Goal: Task Accomplishment & Management: Complete application form

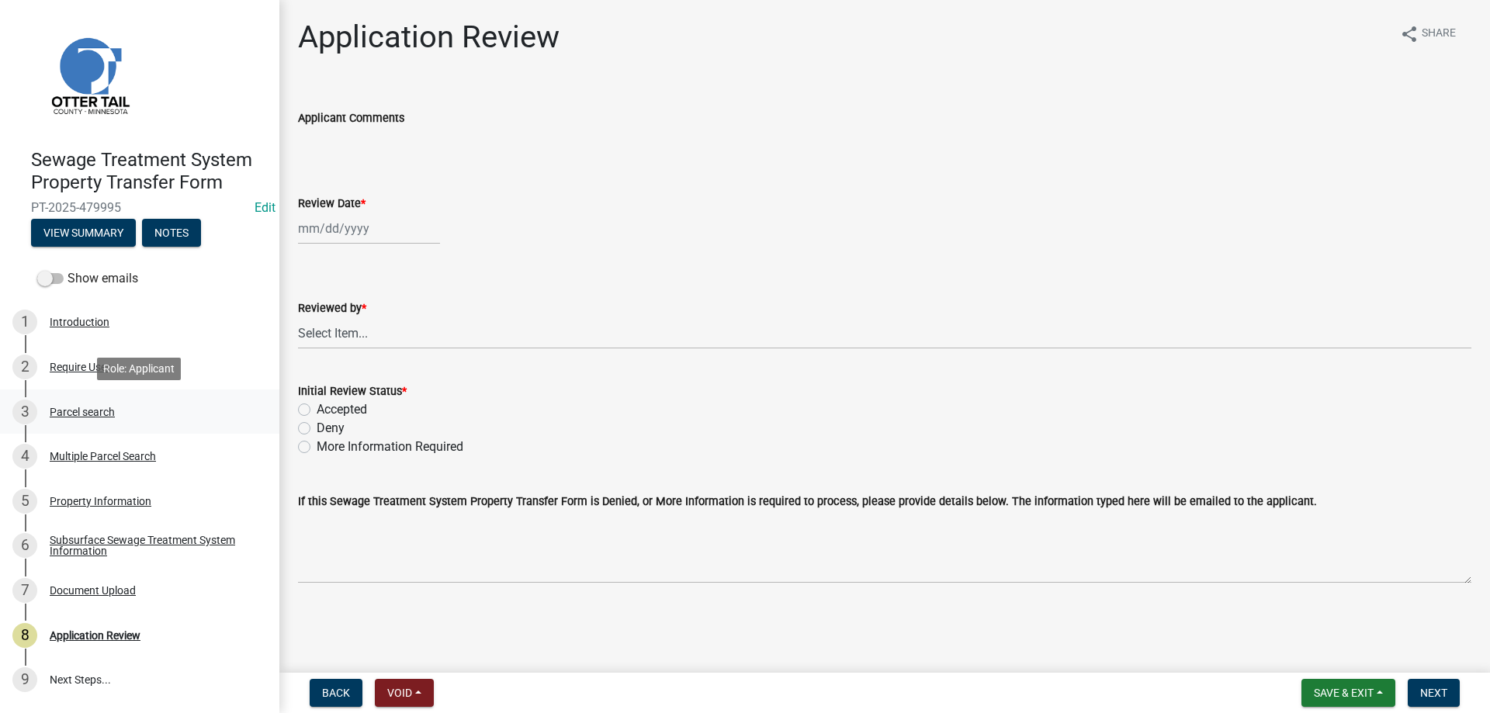
click at [64, 410] on div "Parcel search" at bounding box center [82, 412] width 65 height 11
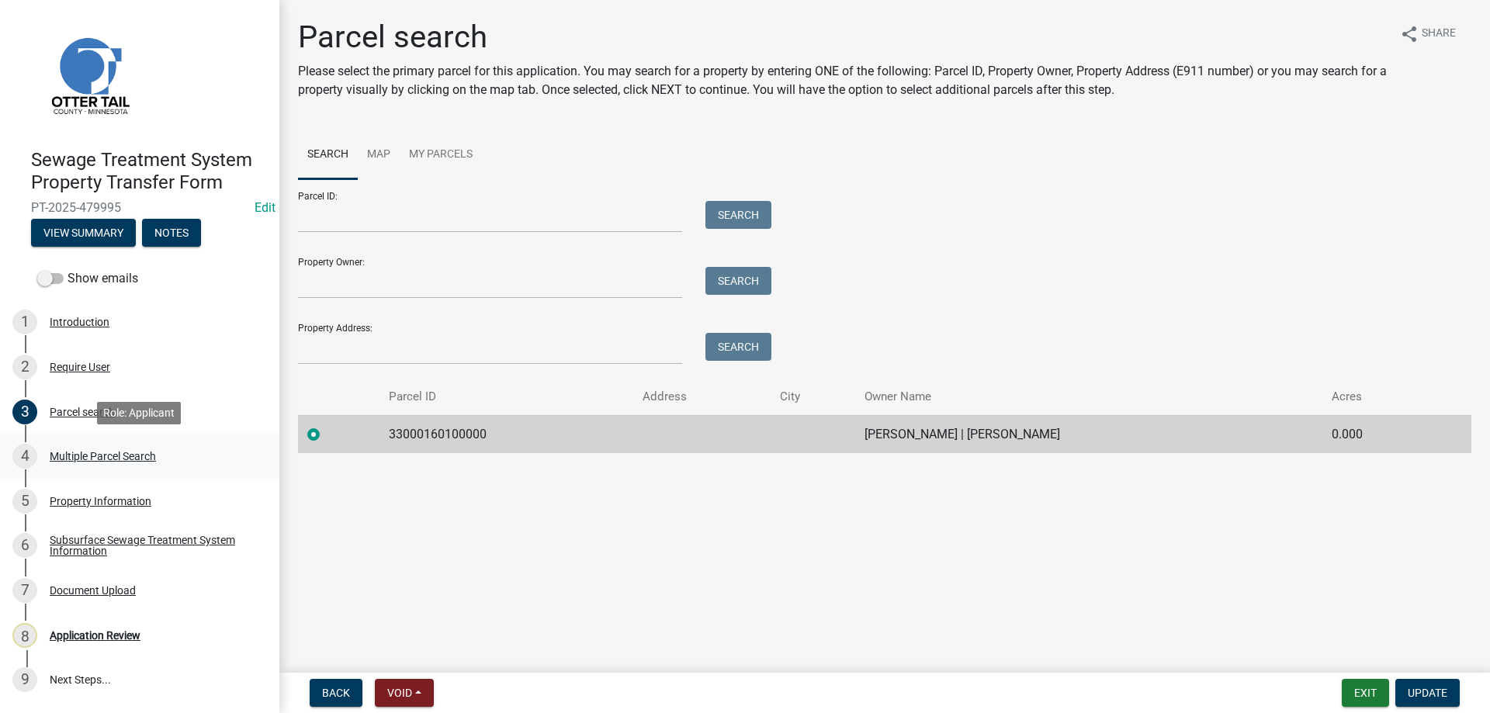
click at [82, 458] on div "Multiple Parcel Search" at bounding box center [103, 456] width 106 height 11
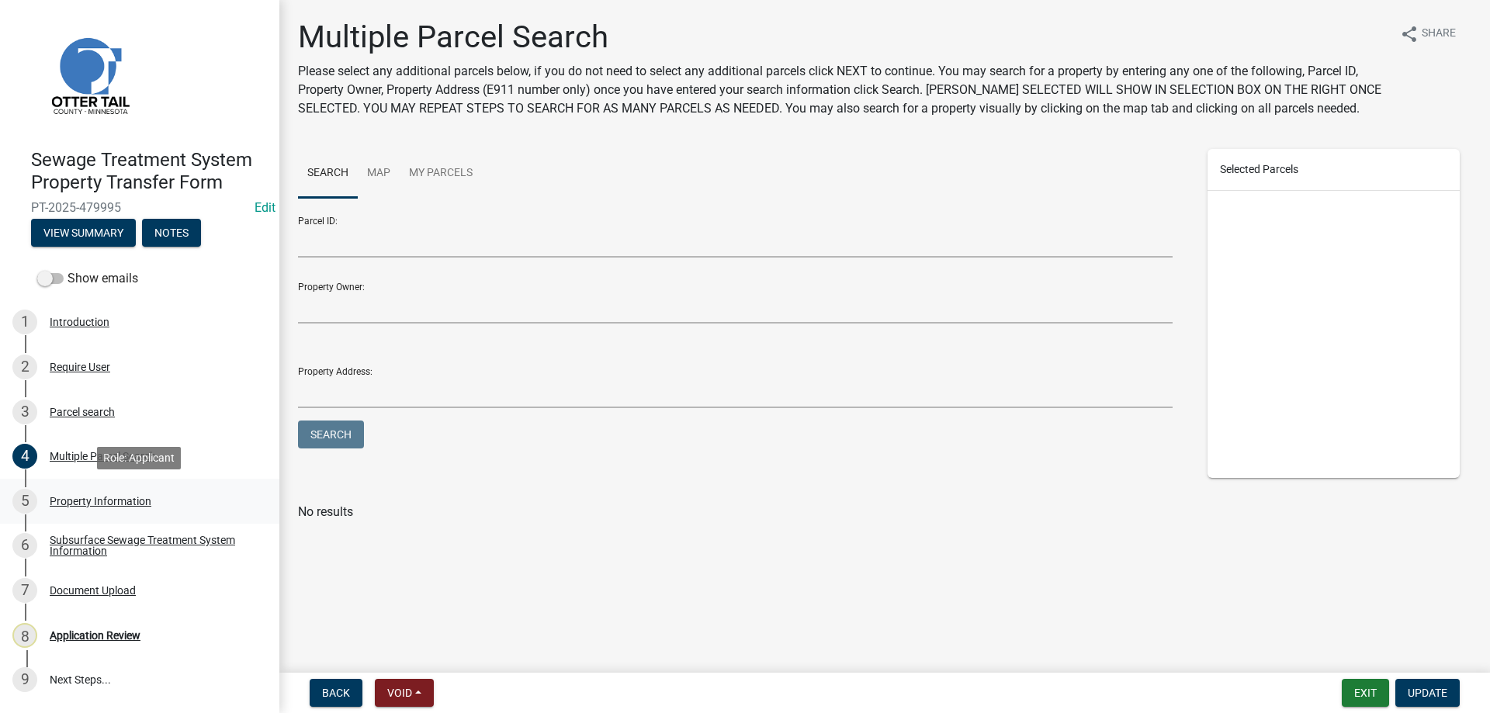
click at [82, 502] on div "Property Information" at bounding box center [101, 501] width 102 height 11
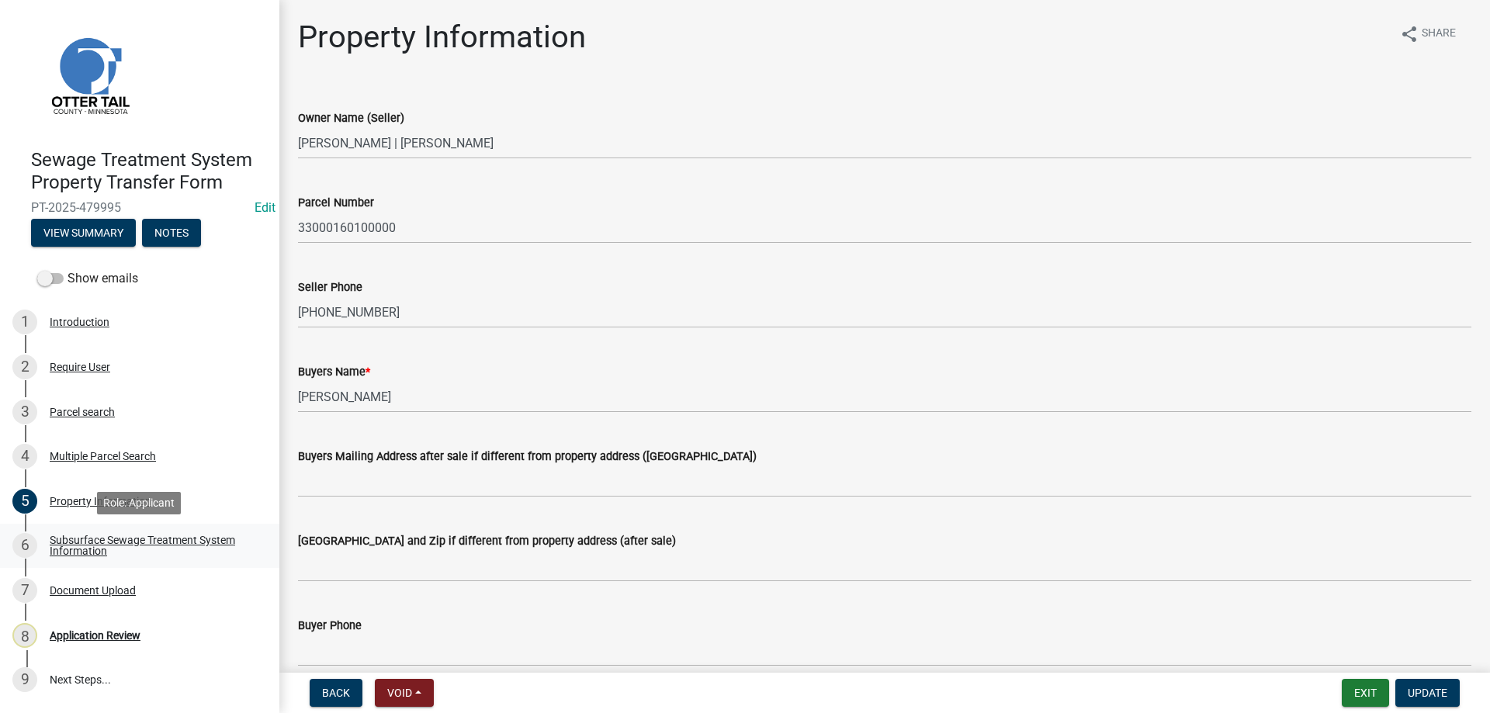
click at [77, 542] on div "Subsurface Sewage Treatment System Information" at bounding box center [152, 546] width 205 height 22
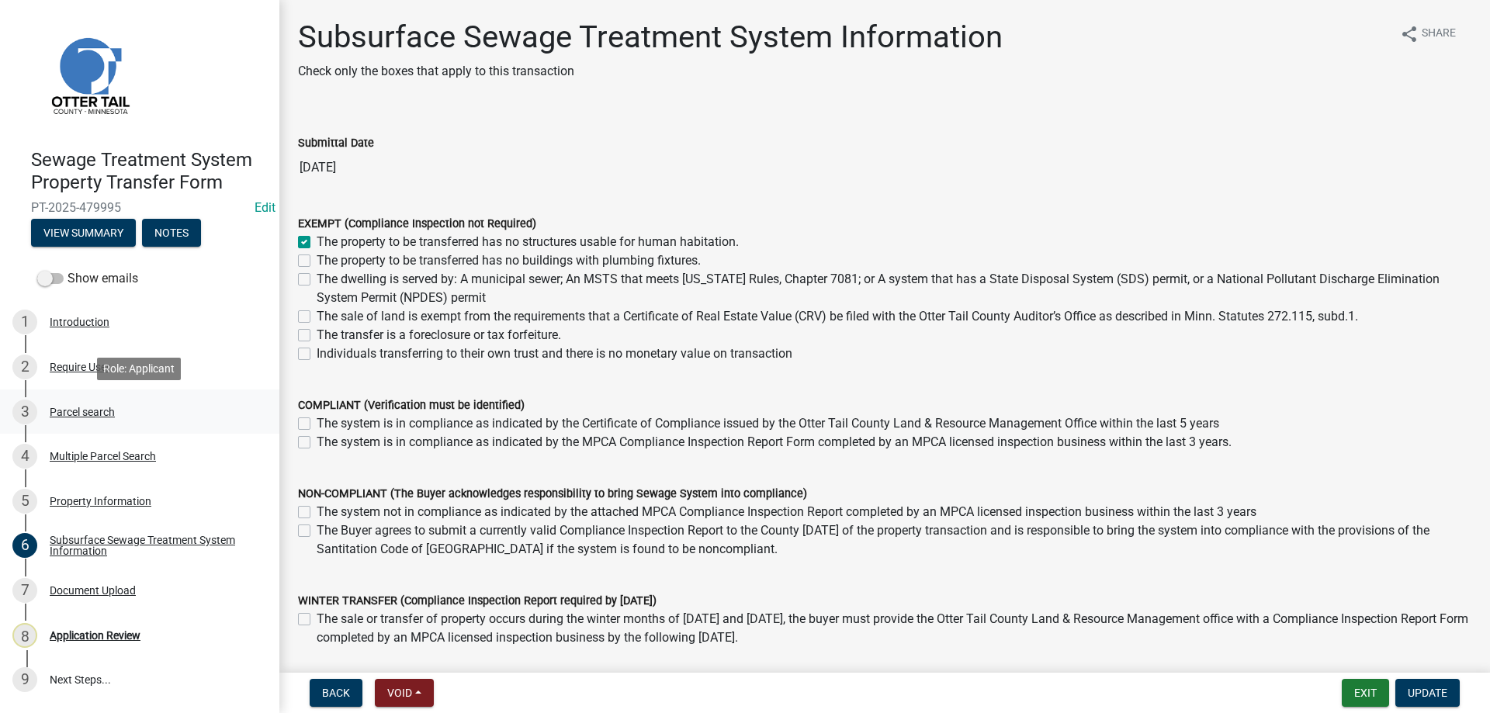
click at [63, 411] on div "Parcel search" at bounding box center [82, 412] width 65 height 11
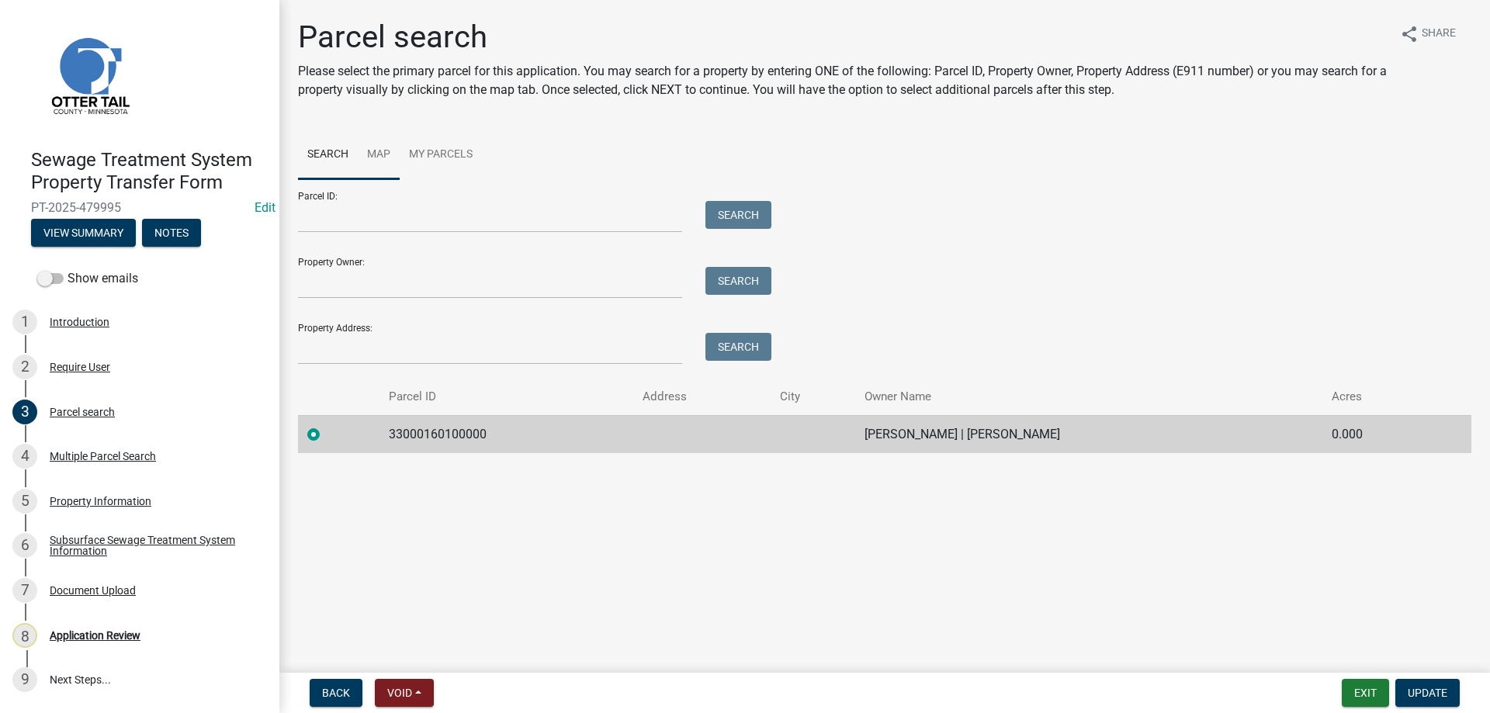
click at [373, 150] on link "Map" at bounding box center [379, 155] width 42 height 50
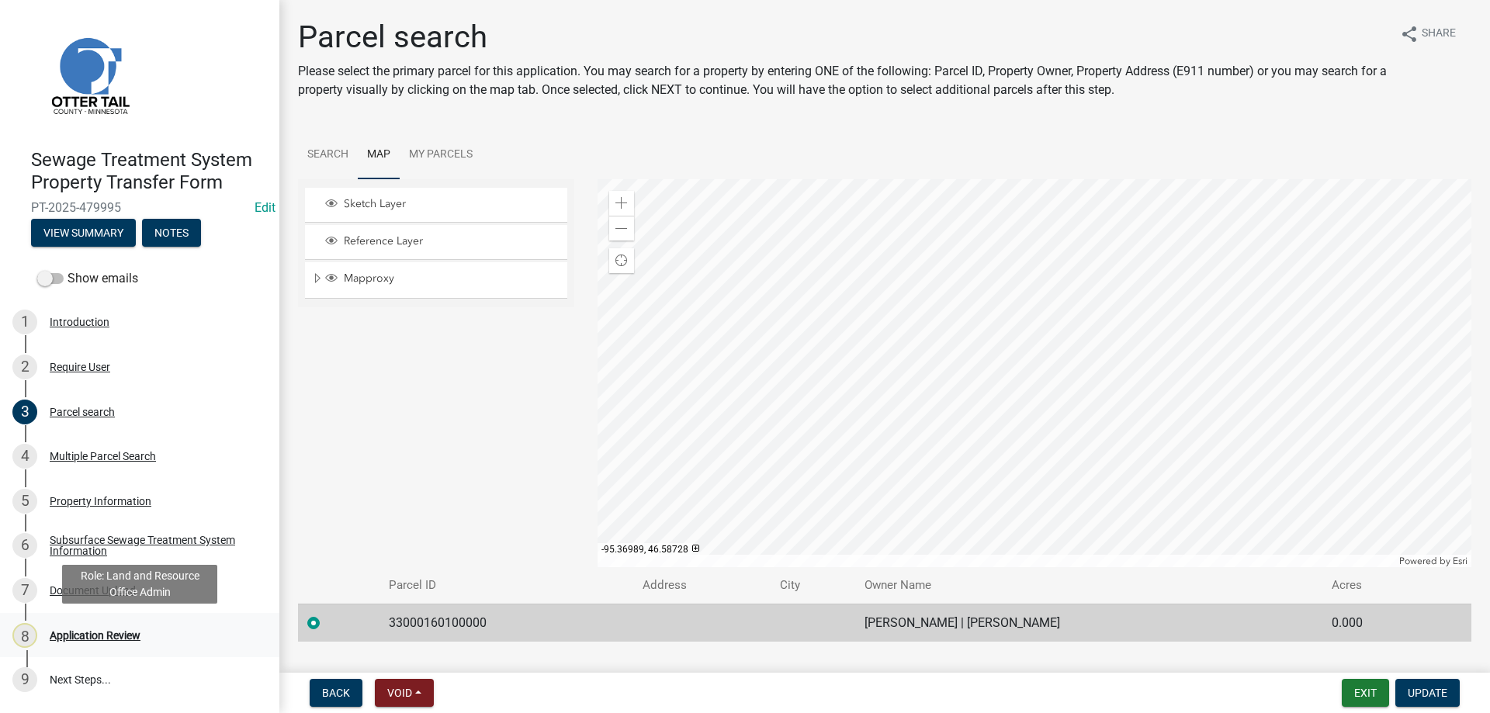
click at [87, 633] on div "Application Review" at bounding box center [95, 635] width 91 height 11
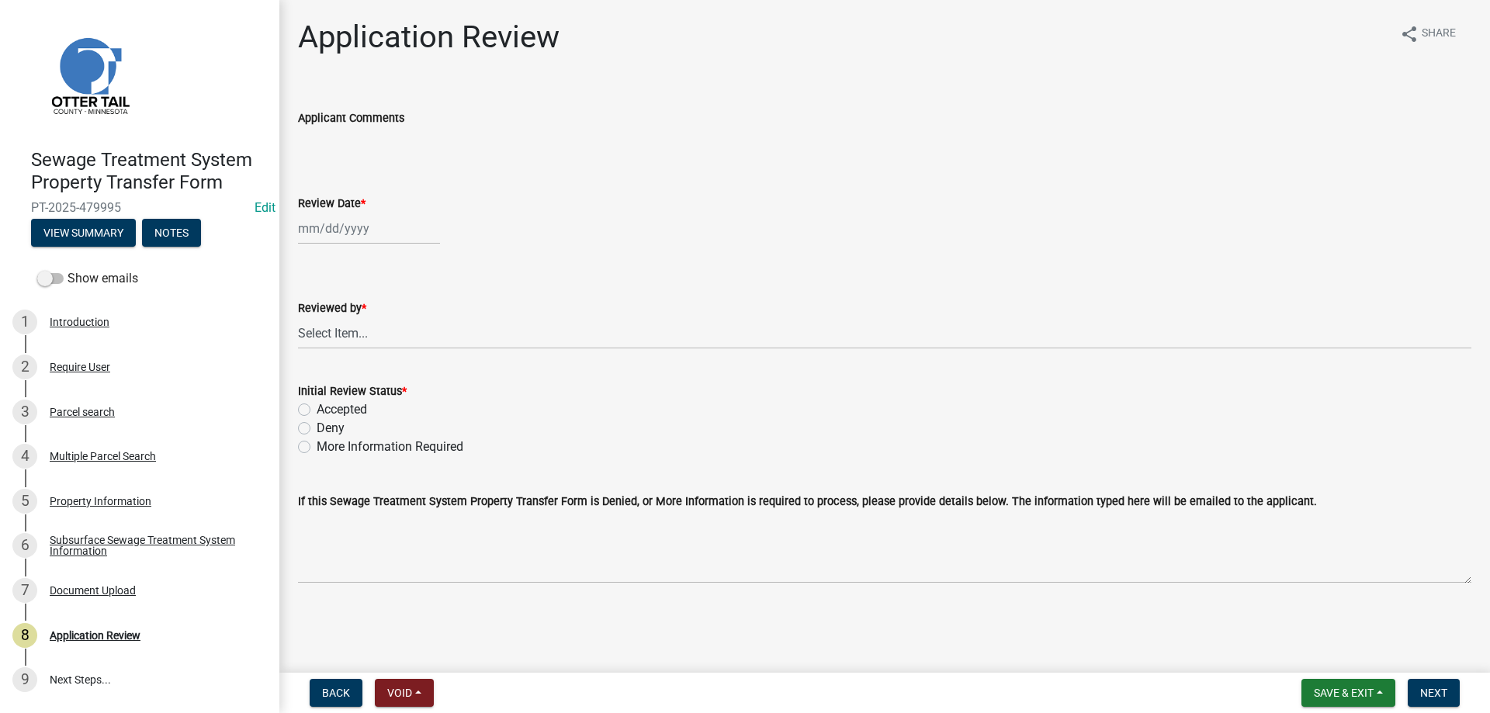
select select "9"
select select "2025"
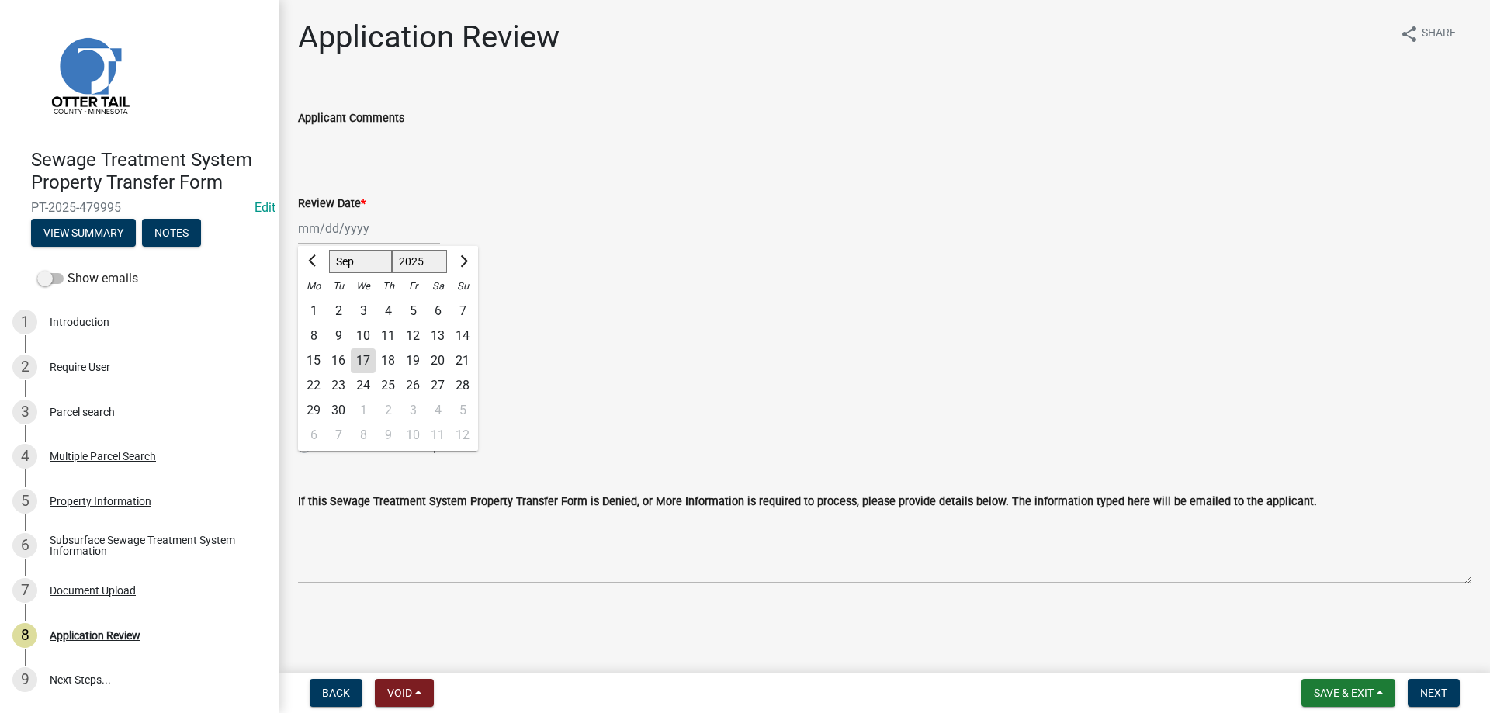
click at [347, 230] on input "Review Date *" at bounding box center [369, 229] width 142 height 32
click at [365, 357] on div "17" at bounding box center [363, 360] width 25 height 25
type input "09/17/2025"
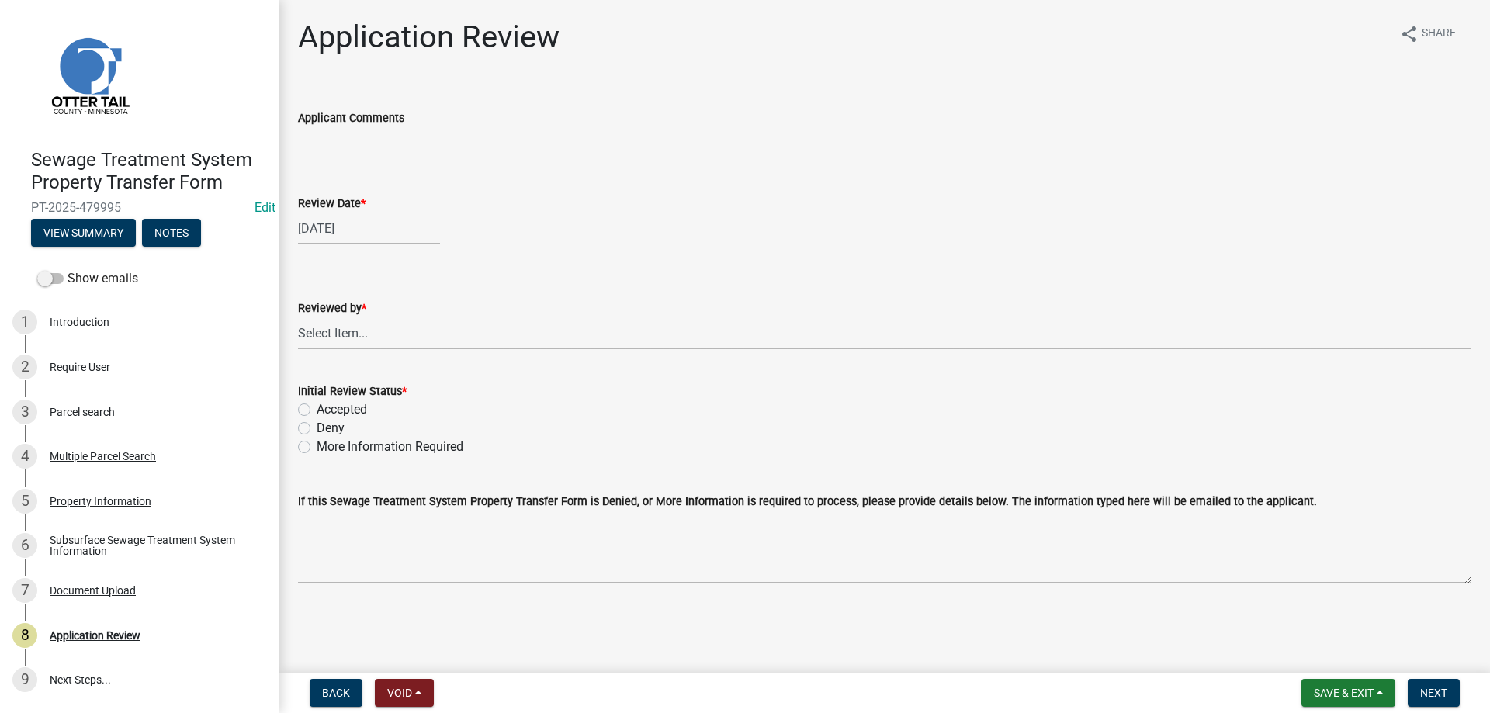
click at [298, 317] on select "Select Item... Alexis Newark Amy Busko Andrea Perales Brittany Tollefson Christ…" at bounding box center [884, 333] width 1173 height 32
click option "Michelle Jevne" at bounding box center [0, 0] width 0 height 0
select select "b4c12476-3918-4c31-b34d-126d47b866fd"
click at [317, 408] on label "Accepted" at bounding box center [342, 409] width 50 height 19
click at [317, 408] on input "Accepted" at bounding box center [322, 405] width 10 height 10
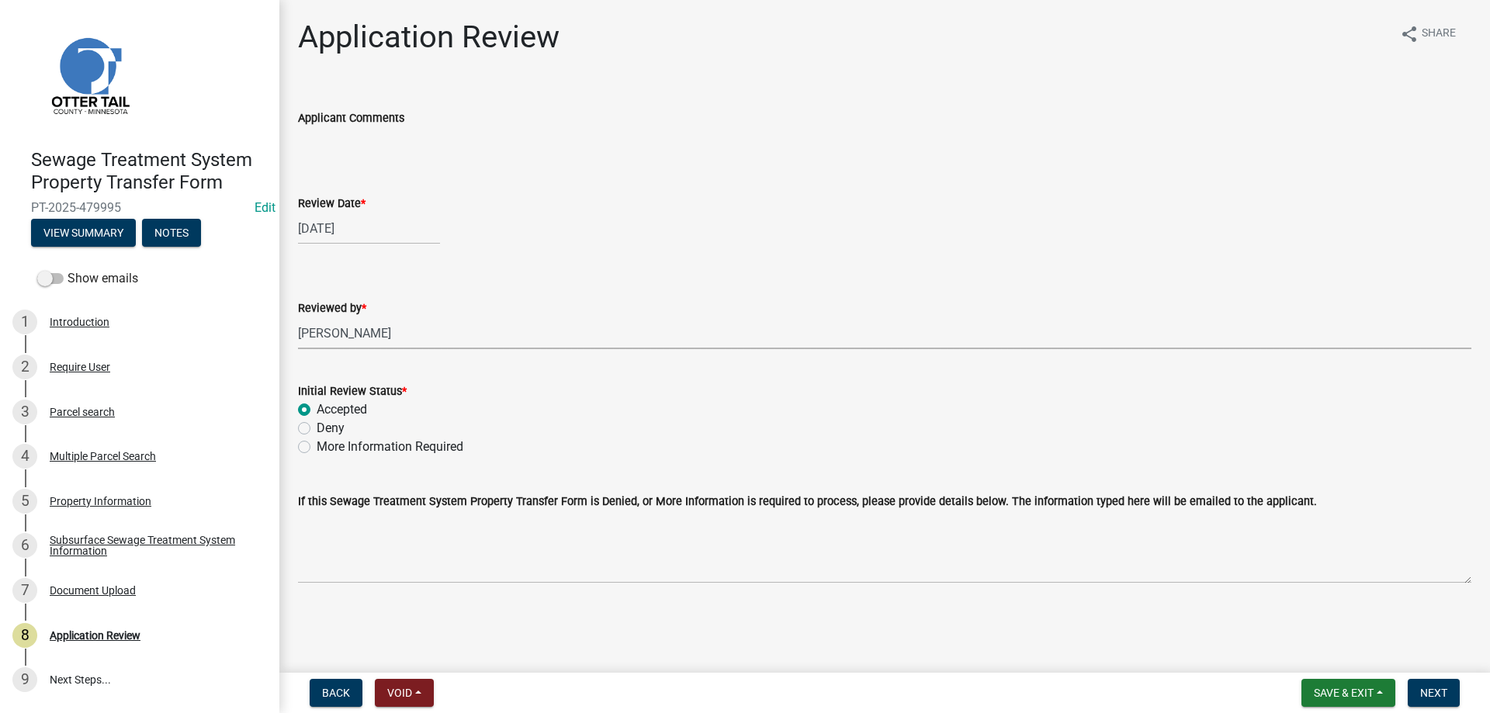
radio input "true"
click at [1426, 688] on span "Next" at bounding box center [1433, 693] width 27 height 12
click at [61, 410] on div "Parcel search" at bounding box center [82, 412] width 65 height 11
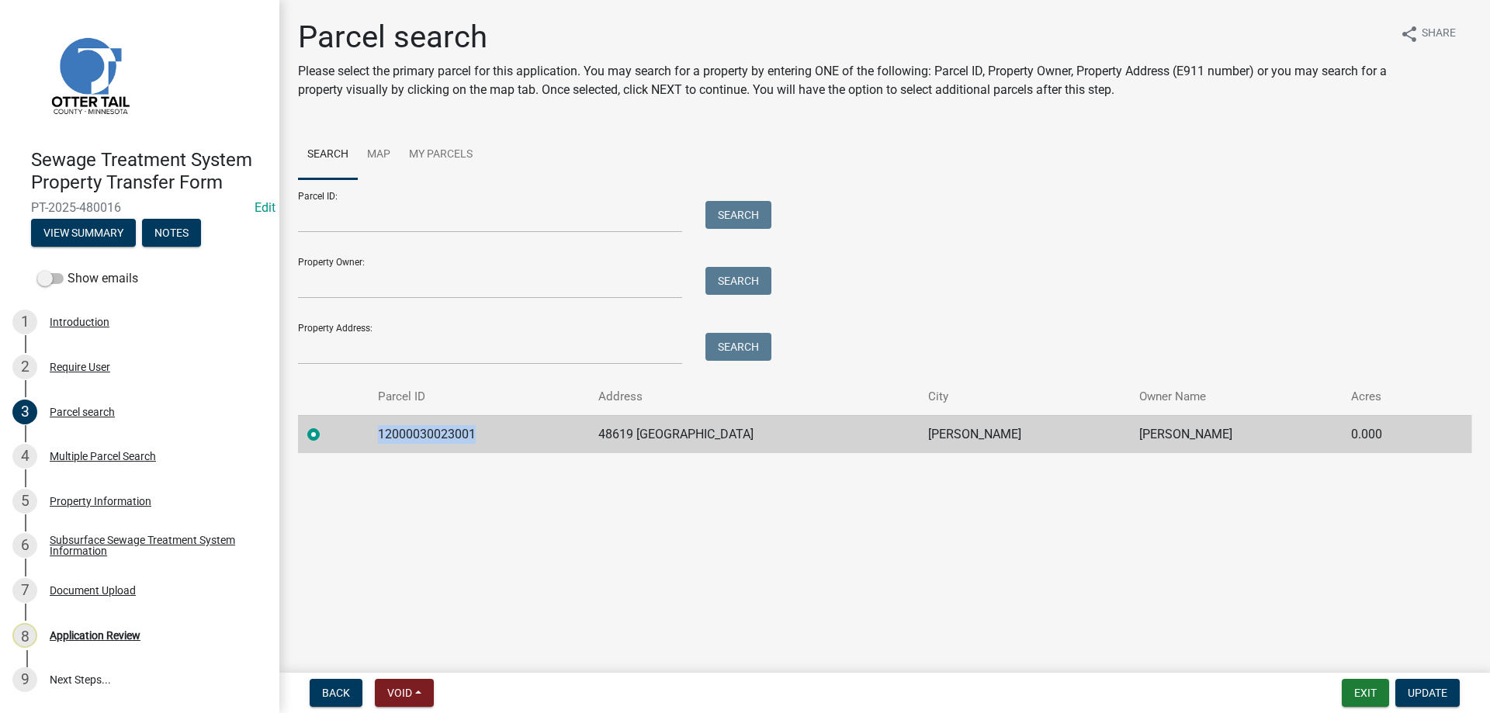
drag, startPoint x: 486, startPoint y: 434, endPoint x: 394, endPoint y: 432, distance: 91.6
click at [394, 432] on td "12000030023001" at bounding box center [479, 434] width 220 height 38
copy td "12000030023001"
click at [80, 451] on div "Multiple Parcel Search" at bounding box center [103, 456] width 106 height 11
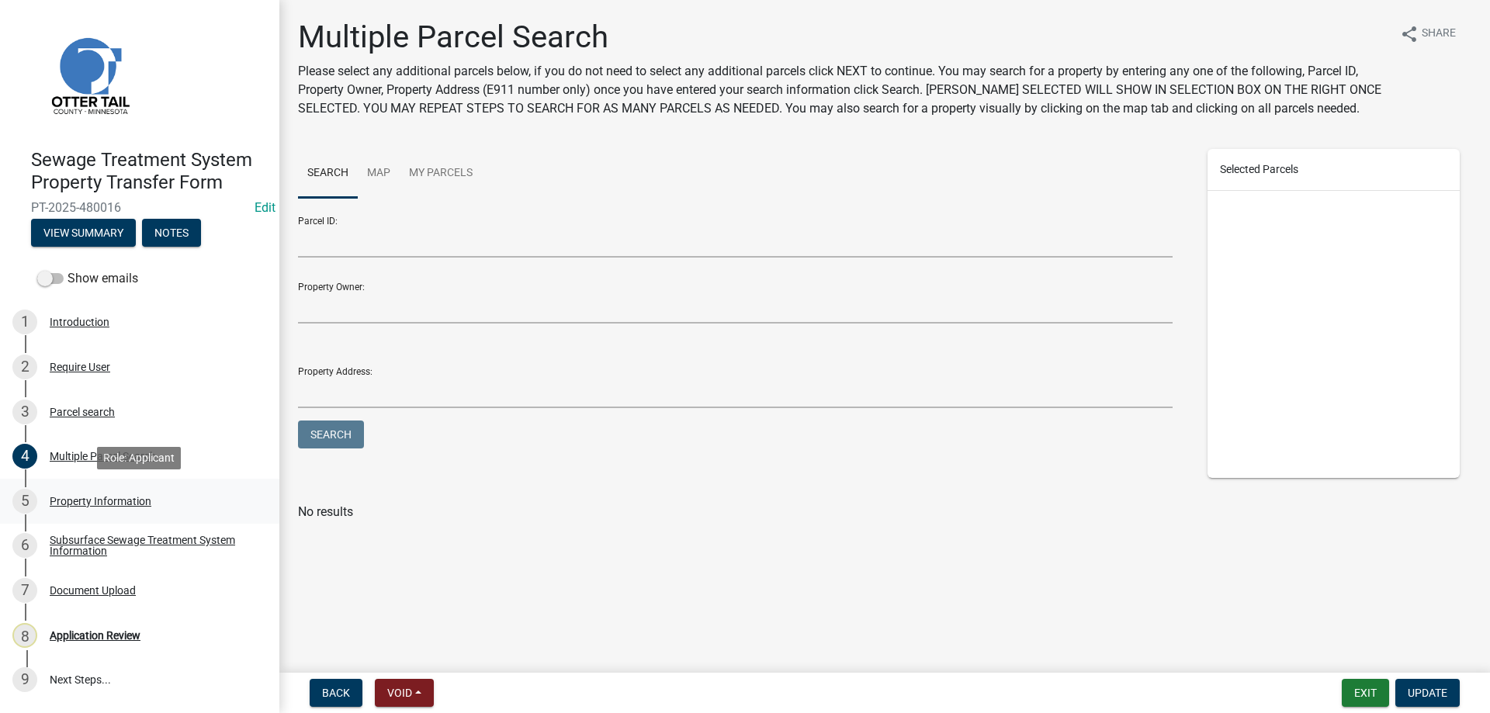
click at [70, 502] on div "Property Information" at bounding box center [101, 501] width 102 height 11
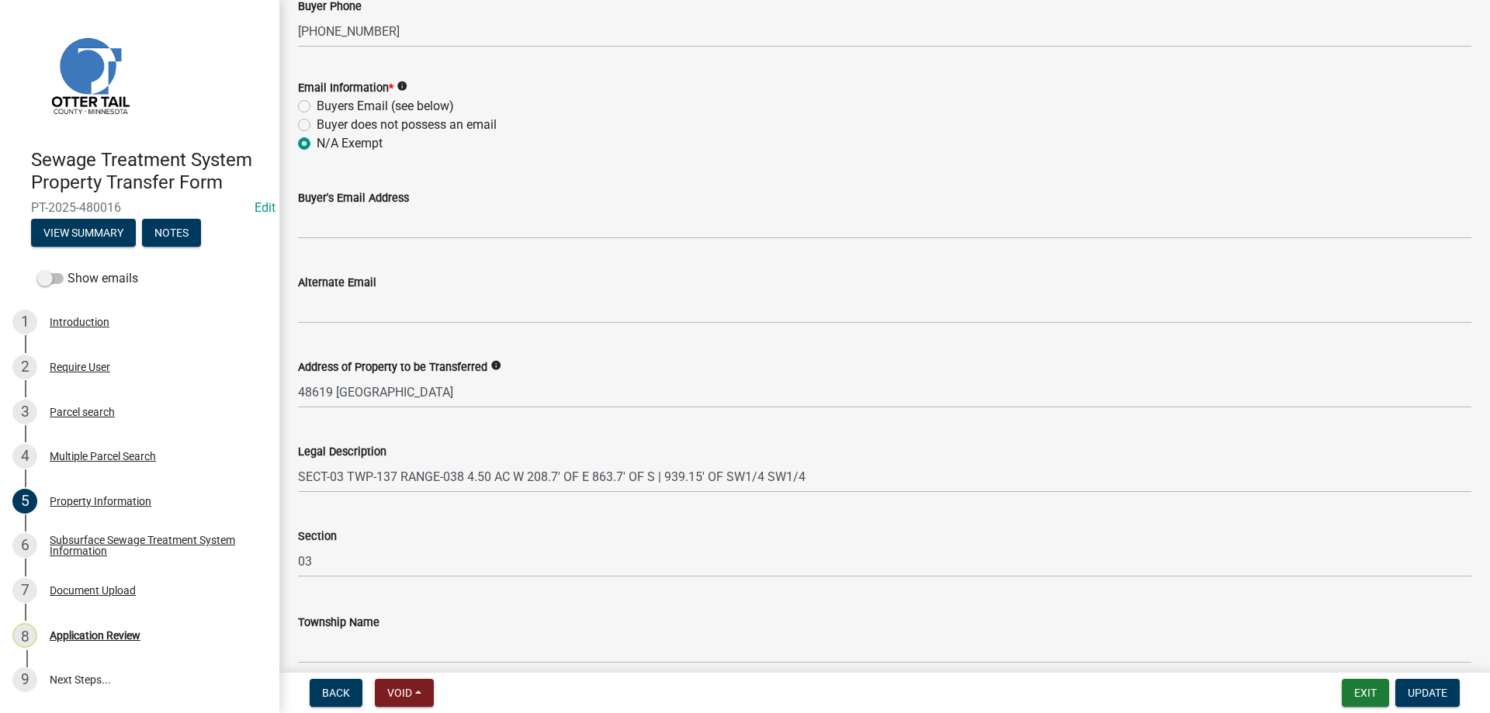
scroll to position [689, 0]
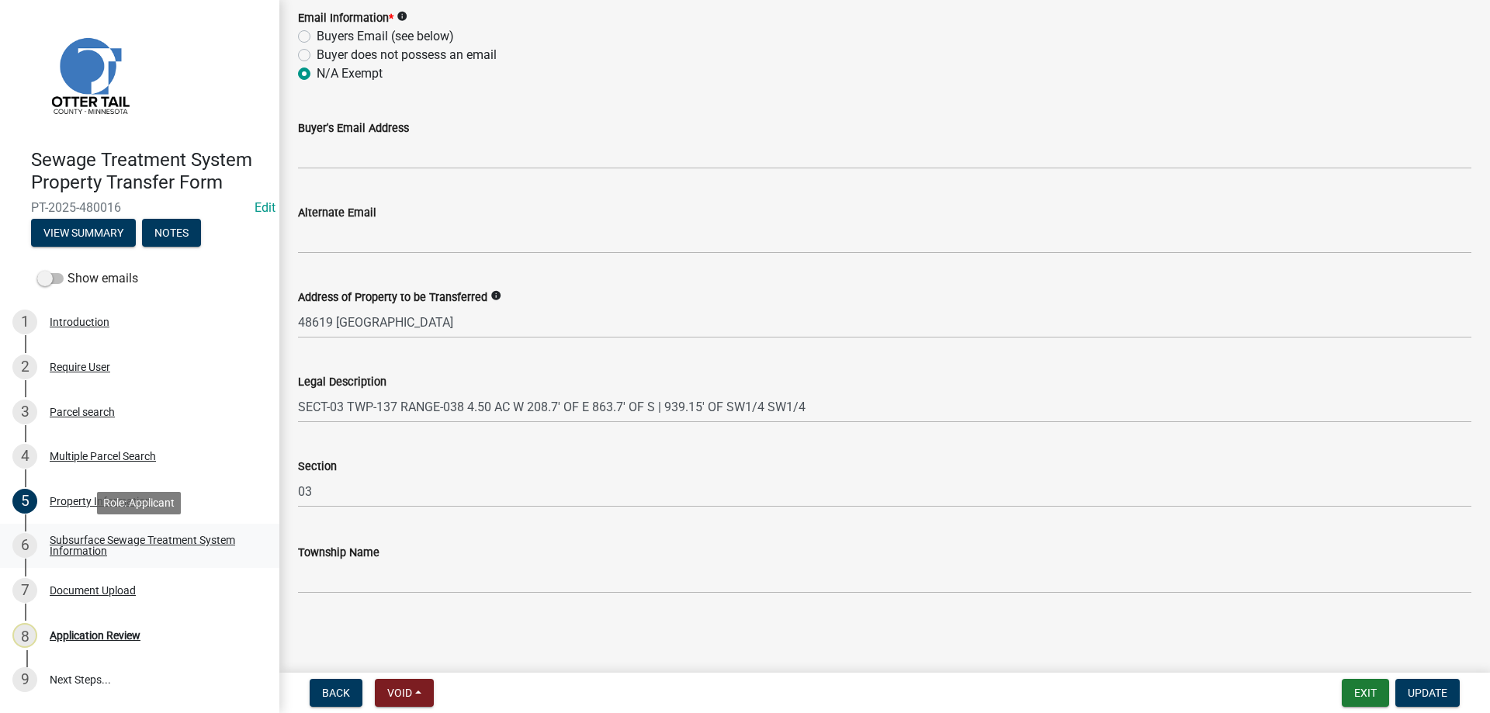
click at [87, 541] on div "Subsurface Sewage Treatment System Information" at bounding box center [152, 546] width 205 height 22
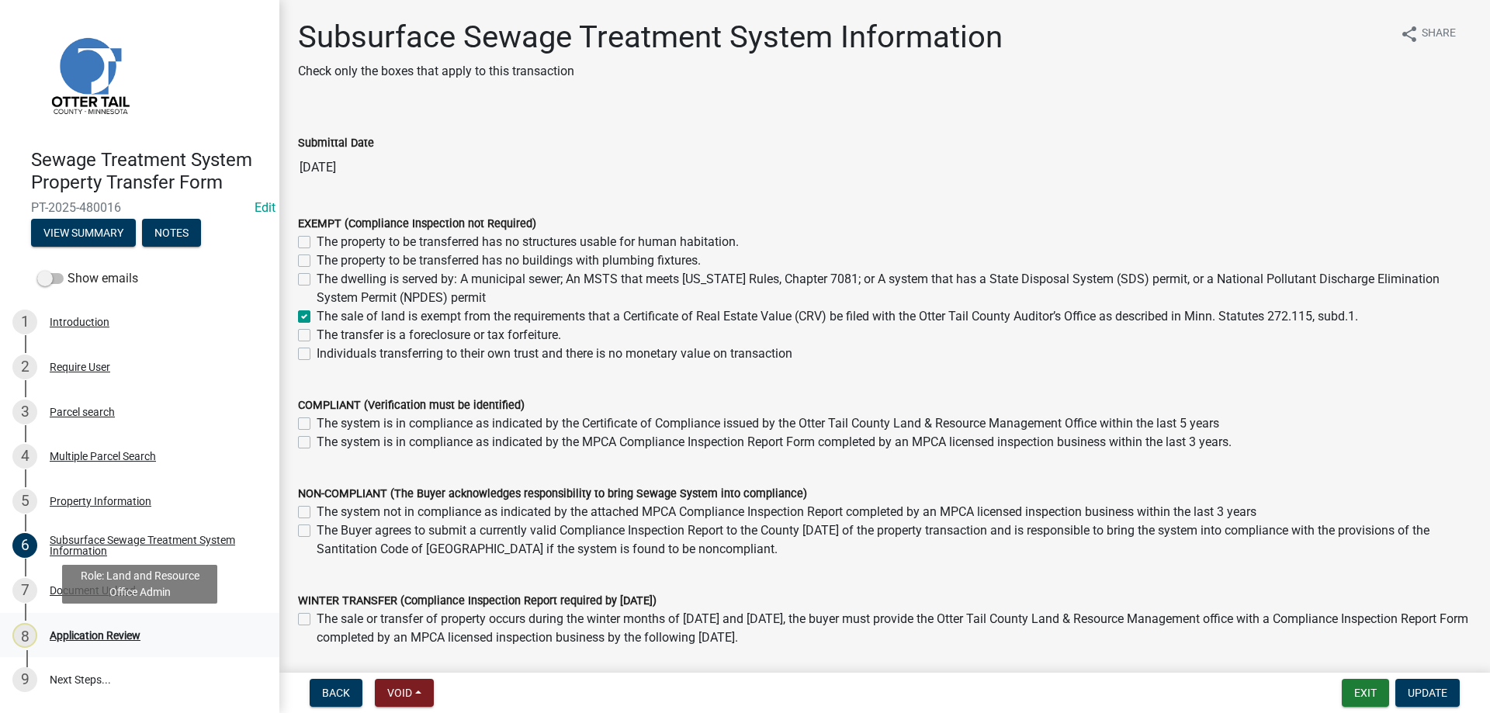
click at [75, 634] on div "Application Review" at bounding box center [95, 635] width 91 height 11
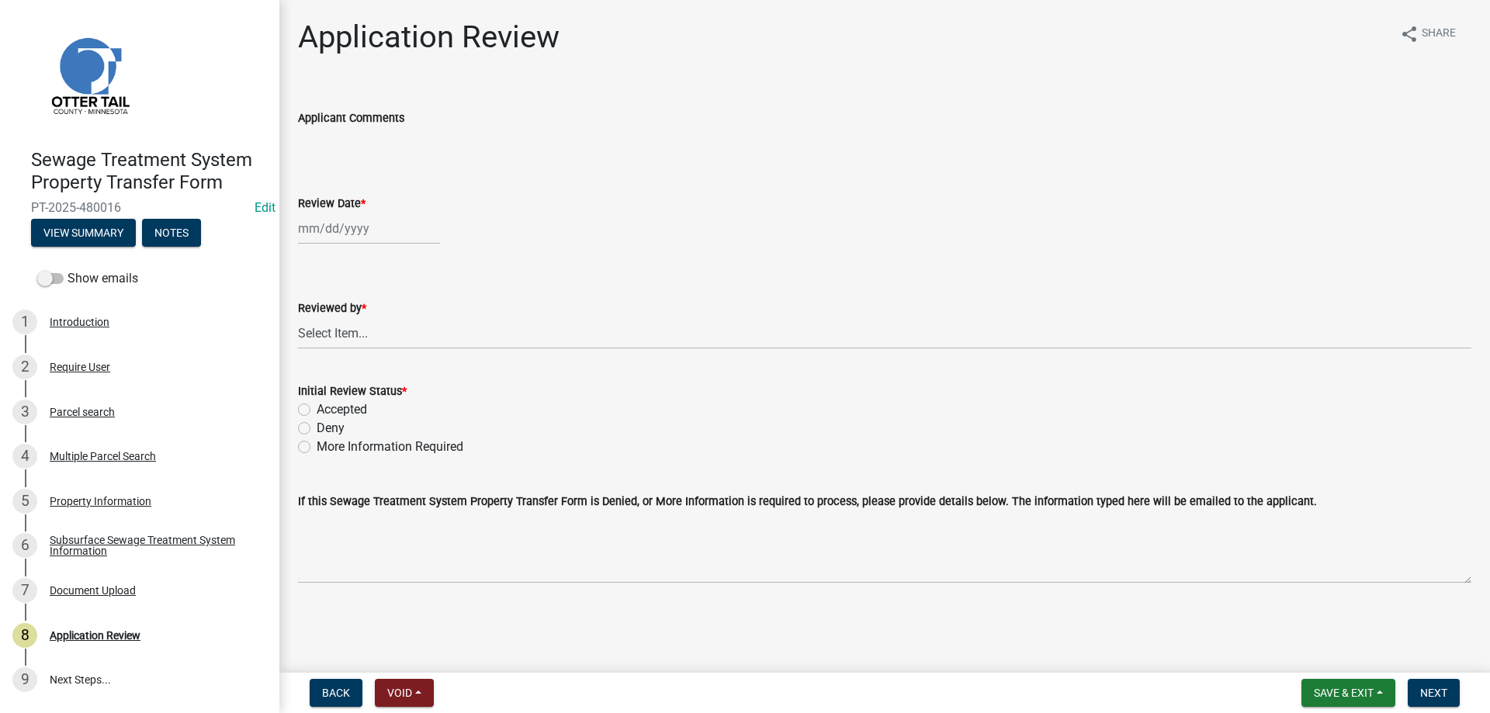
click at [335, 230] on input "Review Date *" at bounding box center [369, 229] width 142 height 32
select select "9"
select select "2025"
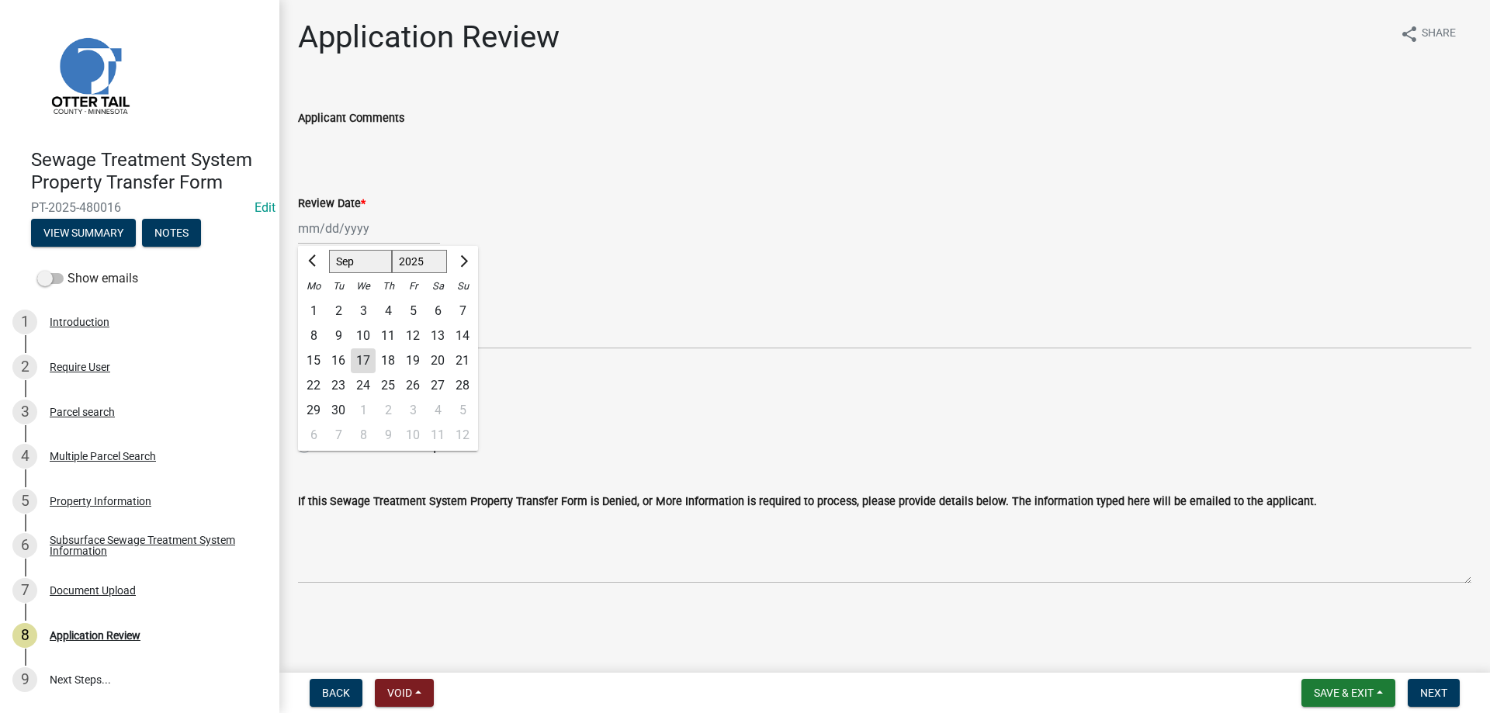
click at [359, 361] on div "17" at bounding box center [363, 360] width 25 height 25
type input "[DATE]"
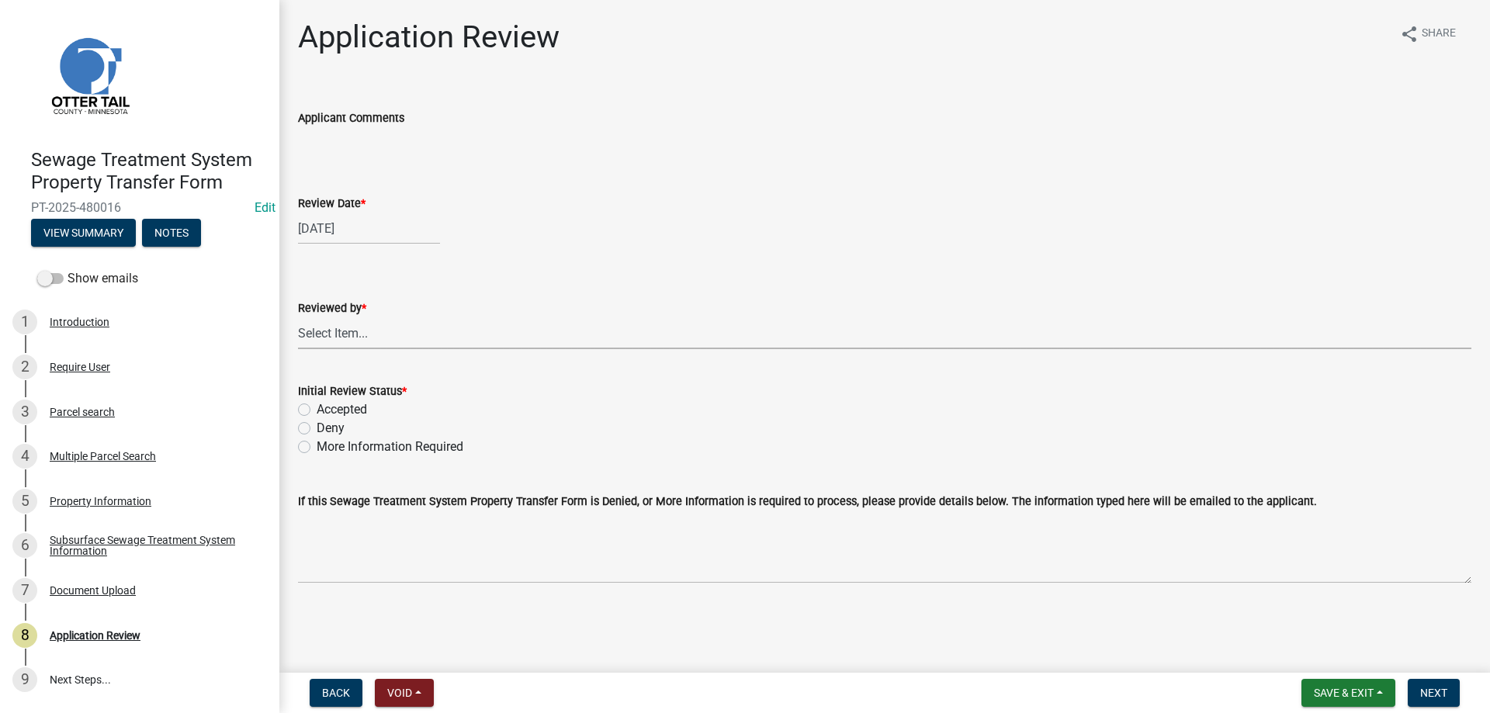
click at [298, 317] on select "Select Item... [PERSON_NAME] [PERSON_NAME] [PERSON_NAME] [PERSON_NAME] [PERSON_…" at bounding box center [884, 333] width 1173 height 32
click option "[PERSON_NAME]" at bounding box center [0, 0] width 0 height 0
select select "b4c12476-3918-4c31-b34d-126d47b866fd"
click at [317, 407] on label "Accepted" at bounding box center [342, 409] width 50 height 19
click at [317, 407] on input "Accepted" at bounding box center [322, 405] width 10 height 10
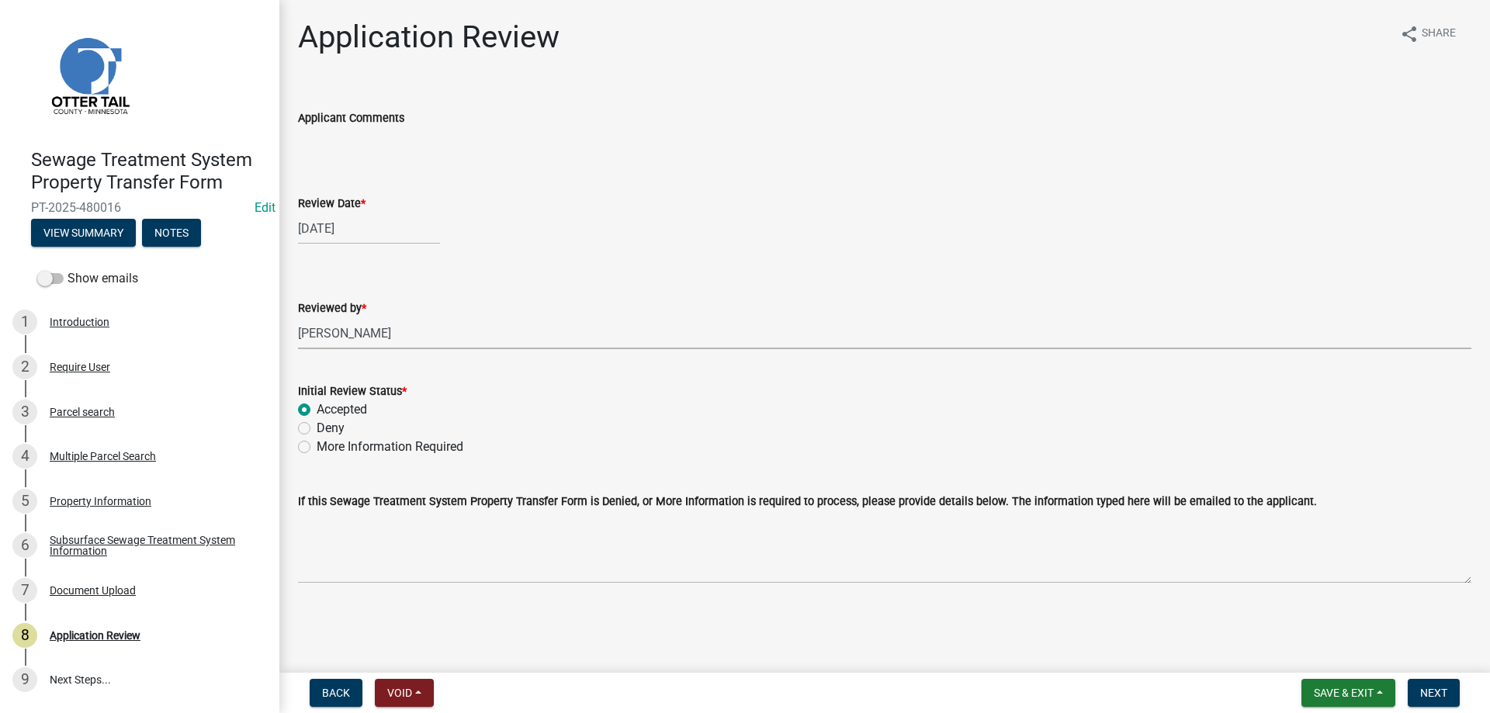
radio input "true"
click at [1430, 689] on span "Next" at bounding box center [1433, 693] width 27 height 12
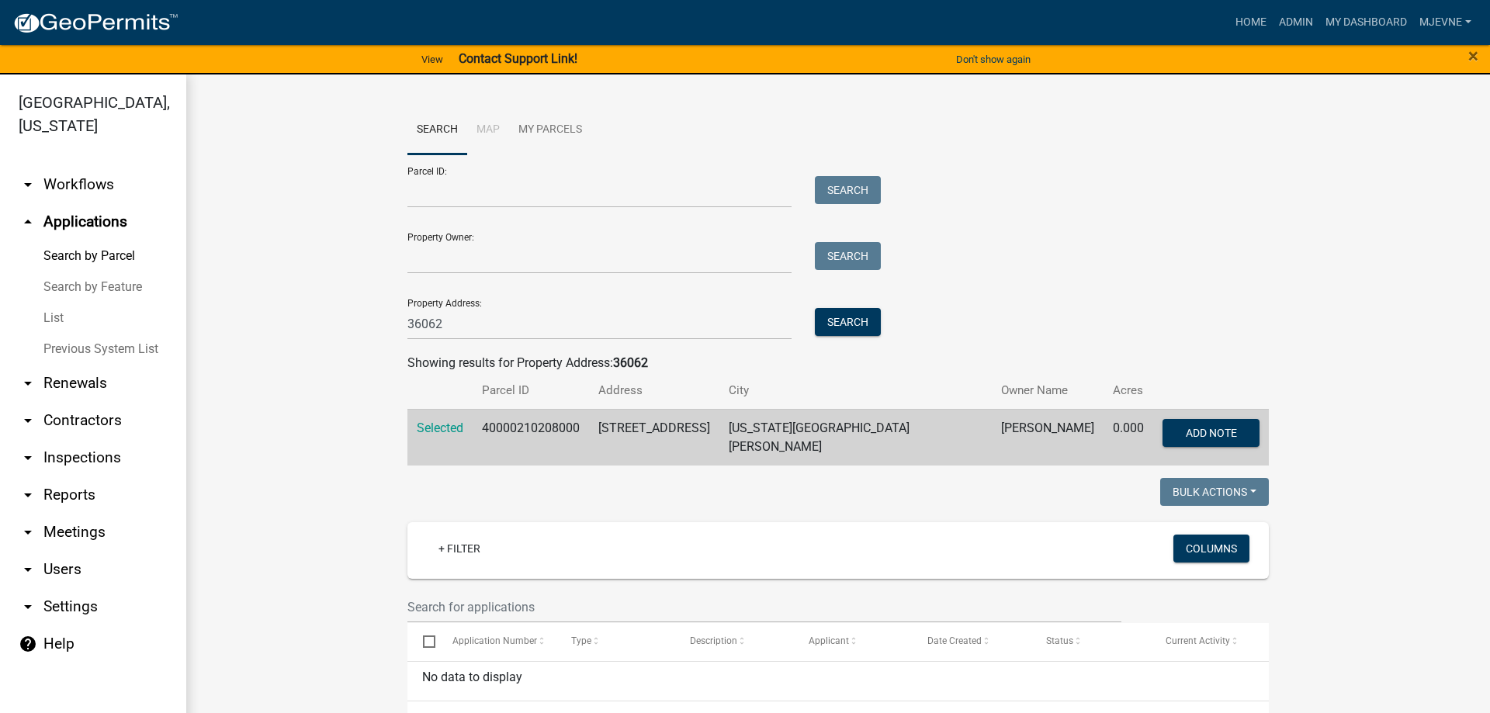
scroll to position [318, 0]
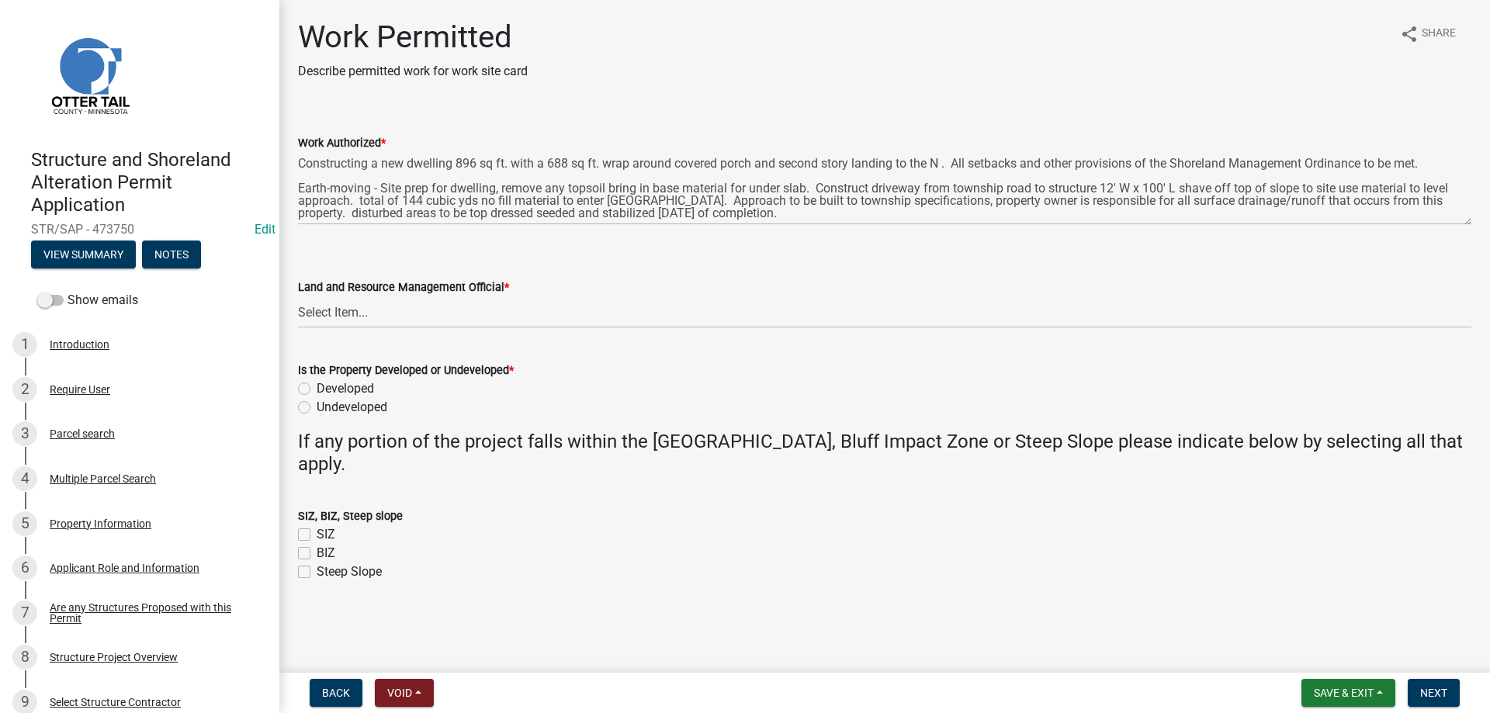
scroll to position [1328, 0]
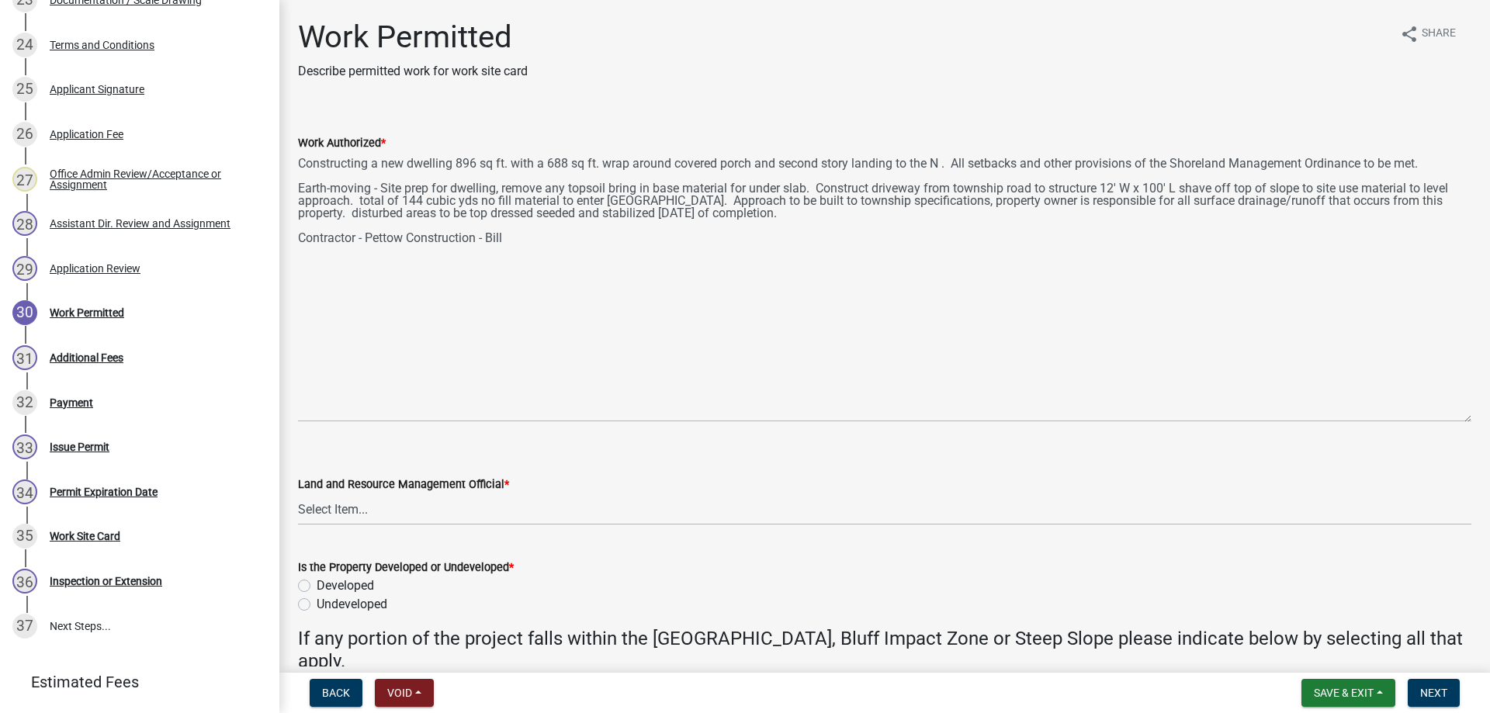
drag, startPoint x: 1464, startPoint y: 220, endPoint x: 1478, endPoint y: 417, distance: 197.6
click at [1471, 417] on textarea "Constructing a new dwelling 896 sq ft. with a 688 sq ft. wrap around covered po…" at bounding box center [884, 287] width 1173 height 270
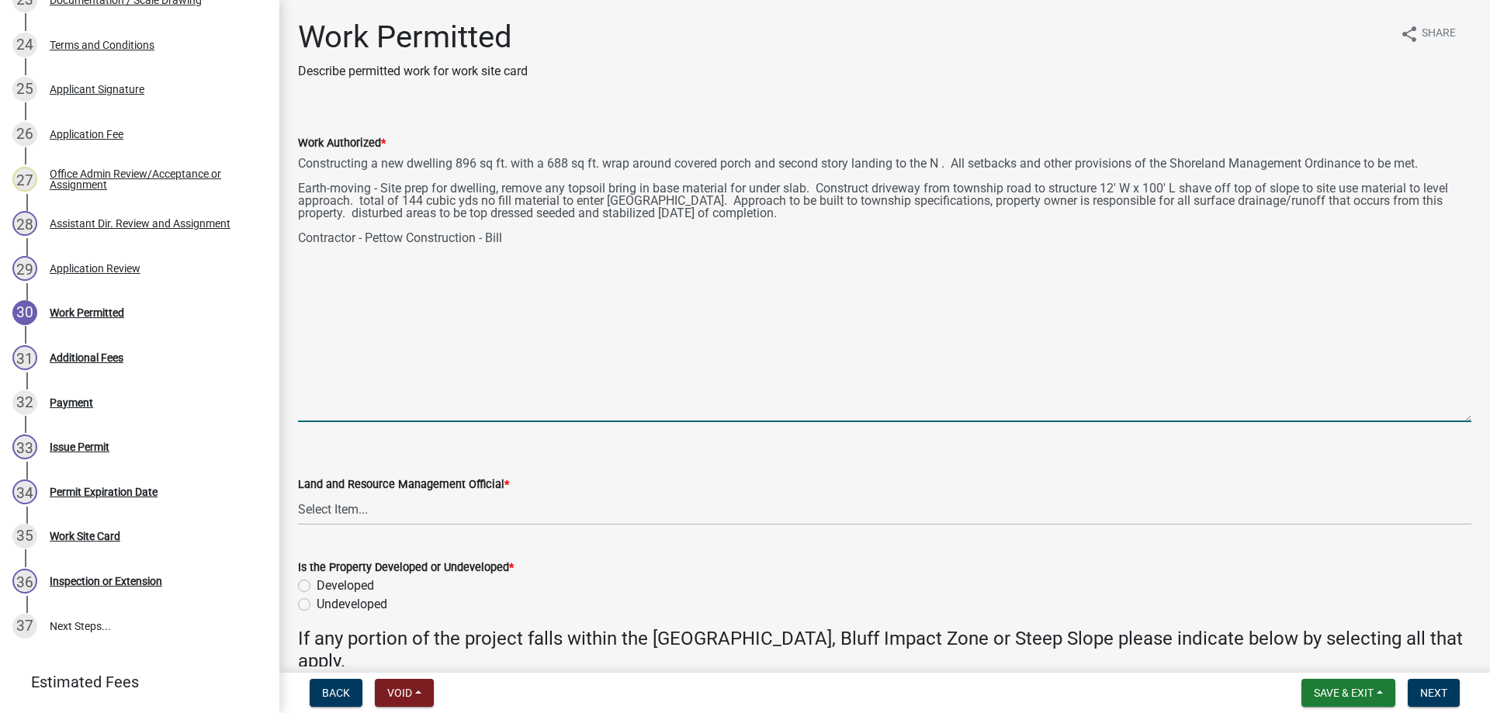
click at [478, 214] on textarea "Constructing a new dwelling 896 sq ft. with a 688 sq ft. wrap around covered po…" at bounding box center [884, 287] width 1173 height 270
click at [670, 216] on textarea "Constructing a new dwelling 896 sq ft. with a 688 sq ft. wrap around covered po…" at bounding box center [884, 287] width 1173 height 270
drag, startPoint x: 488, startPoint y: 212, endPoint x: 661, endPoint y: 208, distance: 173.1
click at [661, 208] on textarea "Constructing a new dwelling 896 sq ft. with a 688 sq ft. wrap around covered po…" at bounding box center [884, 287] width 1173 height 270
click at [753, 213] on textarea "Constructing a new dwelling 896 sq ft. with a 688 sq ft. wrap around covered po…" at bounding box center [884, 287] width 1173 height 270
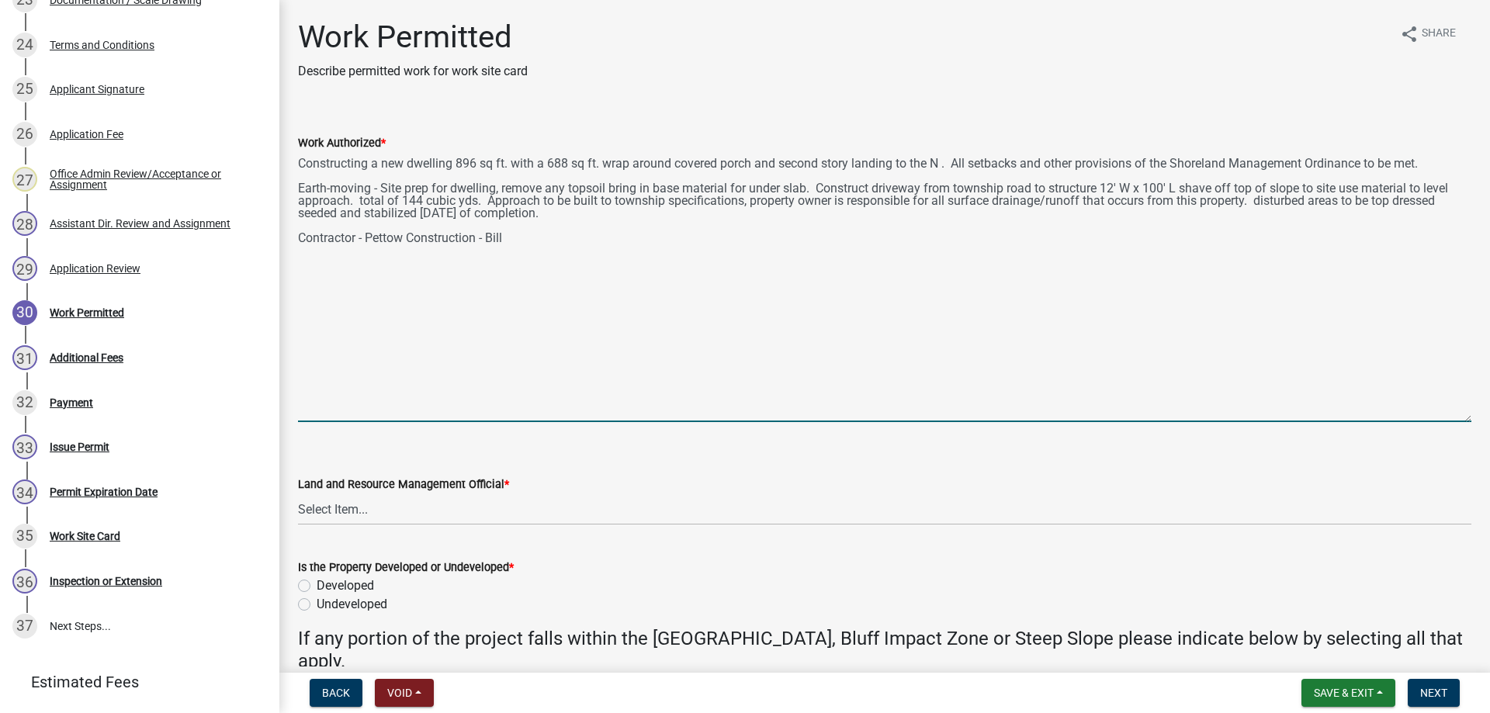
paste textarea "No fill material to enter wetland,"
drag, startPoint x: 476, startPoint y: 237, endPoint x: 289, endPoint y: 241, distance: 187.0
click at [298, 241] on textarea "Constructing a new dwelling 896 sq ft. with a 688 sq ft. wrap around covered po…" at bounding box center [884, 287] width 1173 height 270
click at [750, 211] on textarea "Constructing a new dwelling 896 sq ft. with a 688 sq ft. wrap around covered po…" at bounding box center [884, 287] width 1173 height 270
paste textarea "No fill material to enter wetland,"
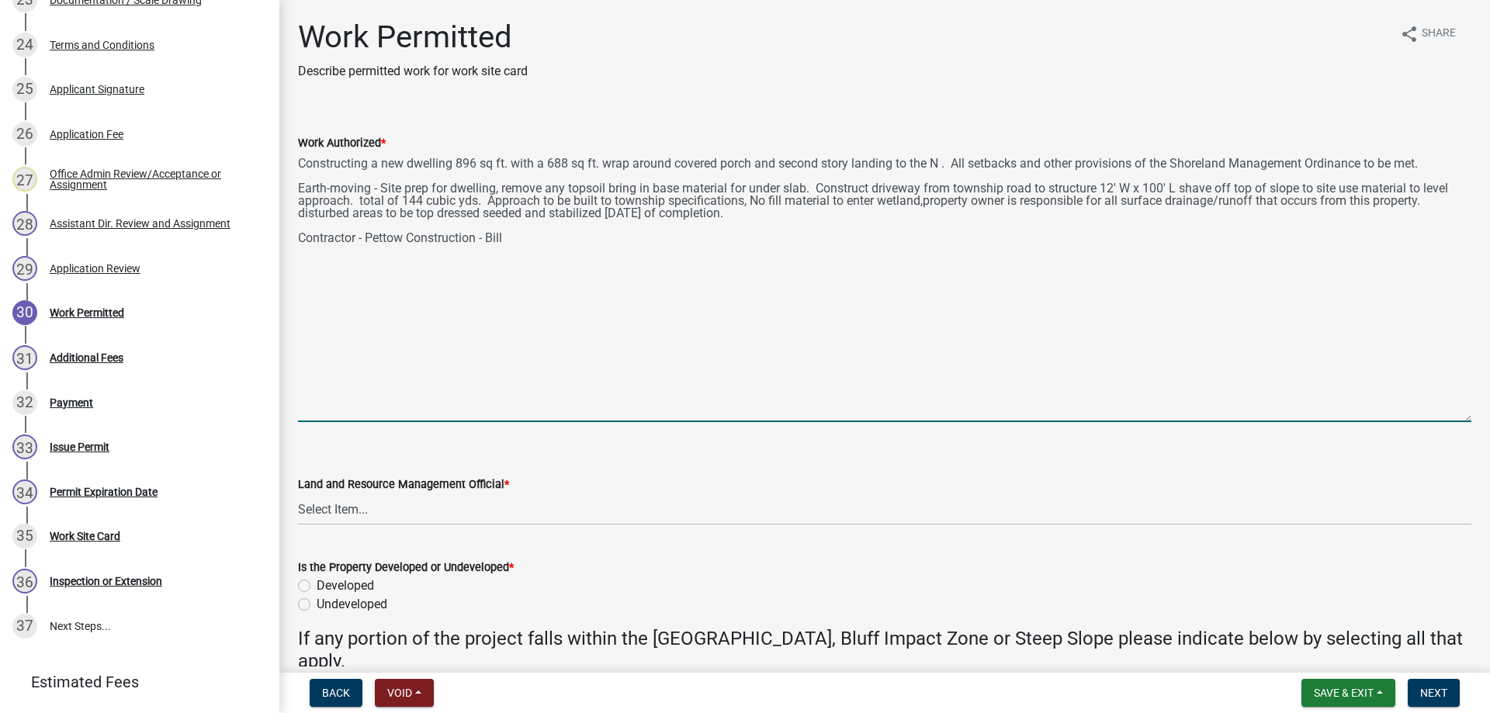
click at [758, 213] on textarea "Constructing a new dwelling 896 sq ft. with a 688 sq ft. wrap around covered po…" at bounding box center [884, 287] width 1173 height 270
click at [925, 213] on textarea "Constructing a new dwelling 896 sq ft. with a 688 sq ft. wrap around covered po…" at bounding box center [884, 287] width 1173 height 270
click at [538, 258] on textarea "Constructing a new dwelling 896 sq ft. with a 688 sq ft. wrap around covered po…" at bounding box center [884, 287] width 1173 height 270
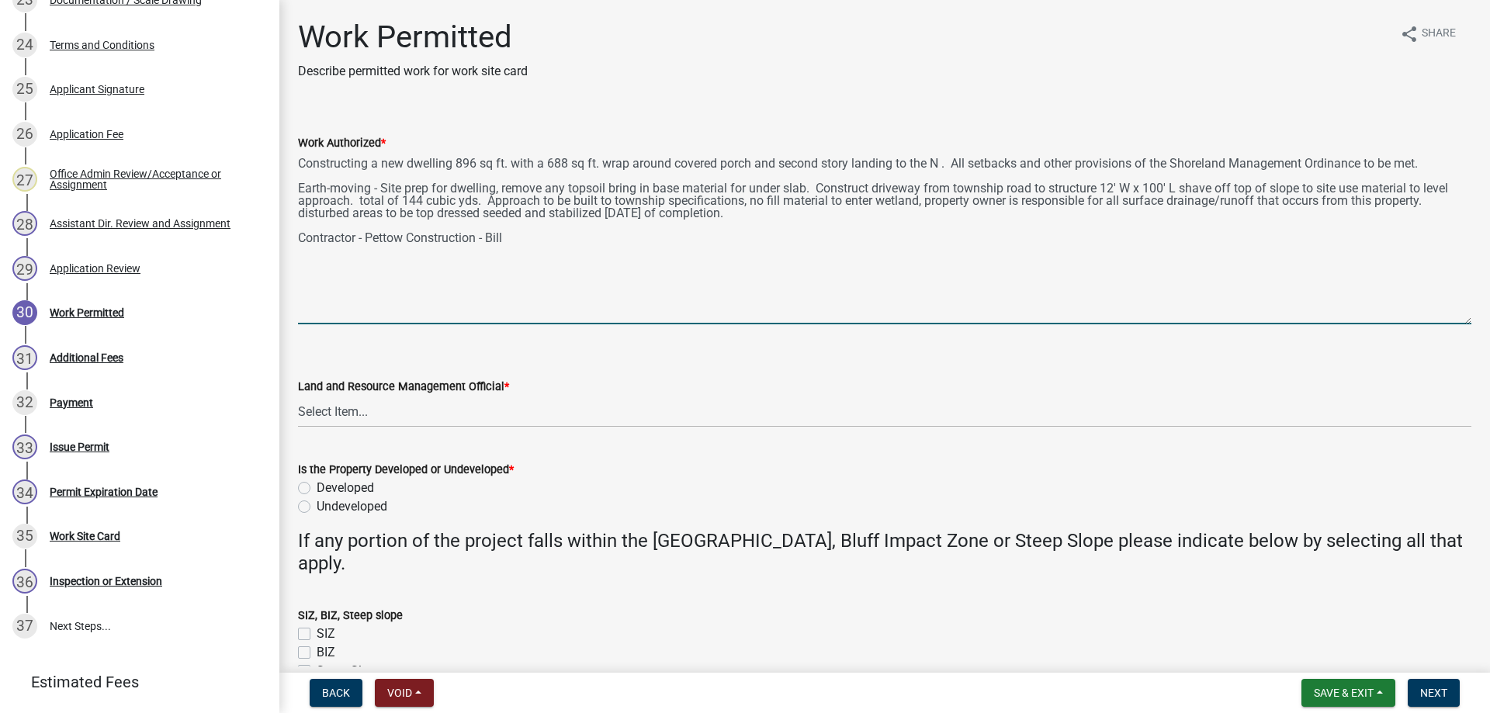
drag, startPoint x: 1468, startPoint y: 417, endPoint x: 1468, endPoint y: 320, distance: 97.8
click at [1468, 320] on textarea "Constructing a new dwelling 896 sq ft. with a 688 sq ft. wrap around covered po…" at bounding box center [884, 238] width 1173 height 172
type textarea "Constructing a new dwelling 896 sq ft. with a 688 sq ft. wrap around covered po…"
click at [298, 396] on select "Select Item... Alexis Newark Amy Busko Andrea Perales Brittany Tollefson Christ…" at bounding box center [884, 412] width 1173 height 32
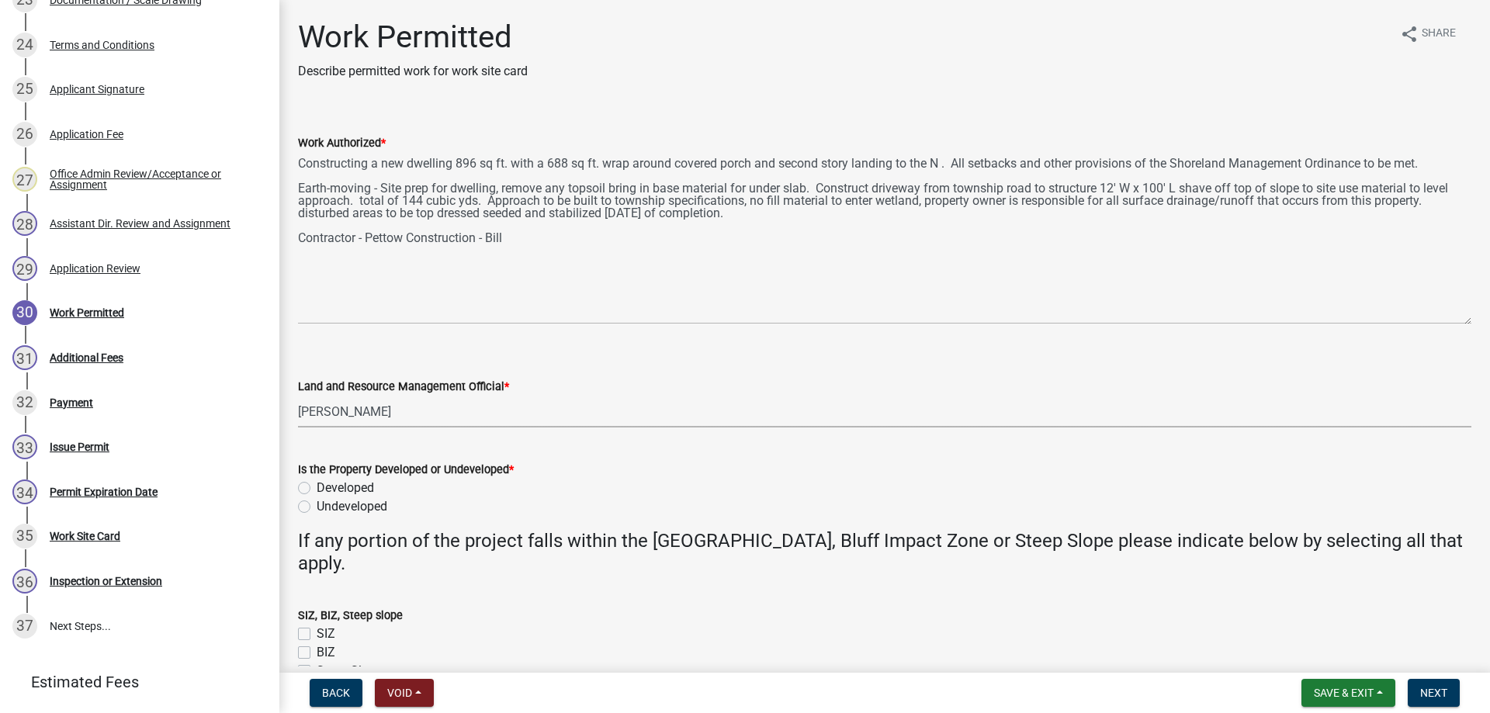
click option "[PERSON_NAME]" at bounding box center [0, 0] width 0 height 0
select select "b4c12476-3918-4c31-b34d-126d47b866fd"
click at [317, 504] on label "Undeveloped" at bounding box center [352, 506] width 71 height 19
click at [317, 504] on input "Undeveloped" at bounding box center [322, 502] width 10 height 10
radio input "true"
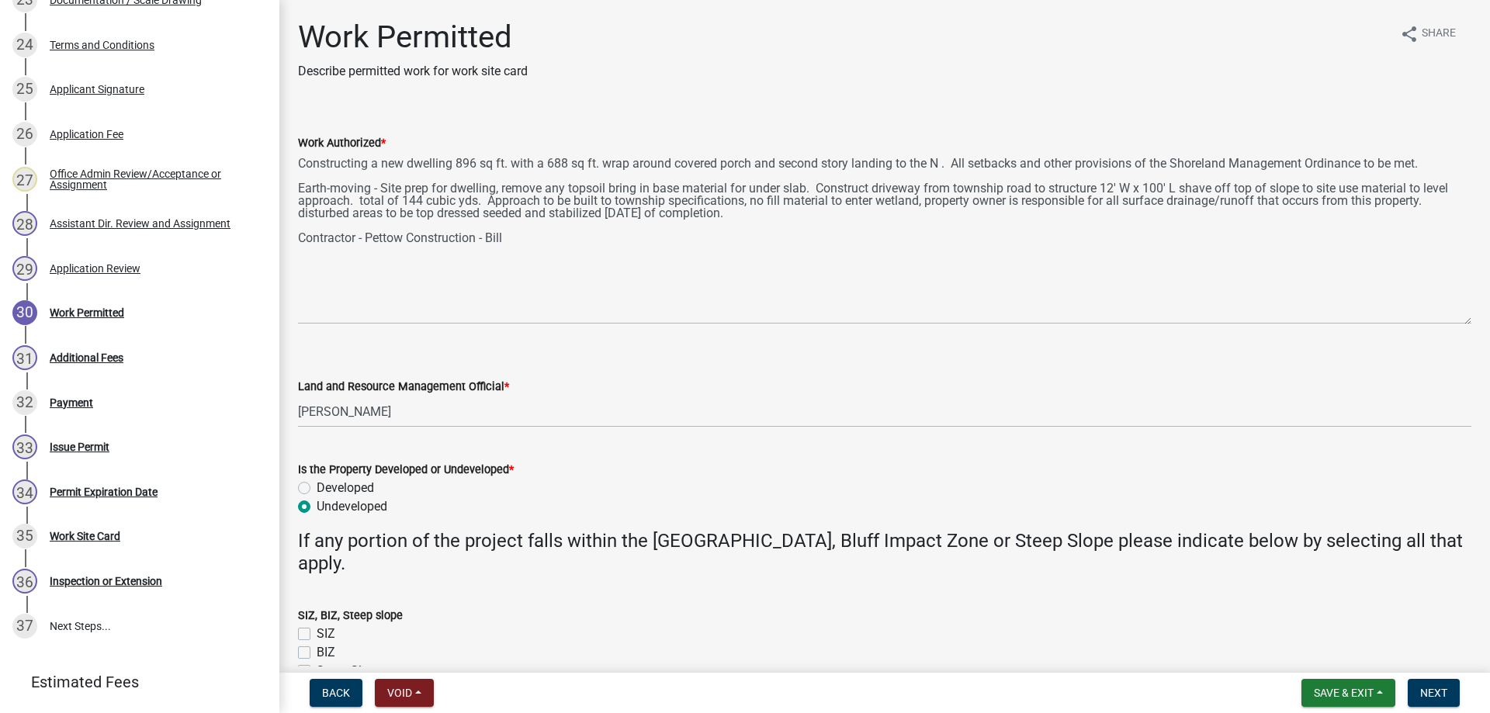
scroll to position [88, 0]
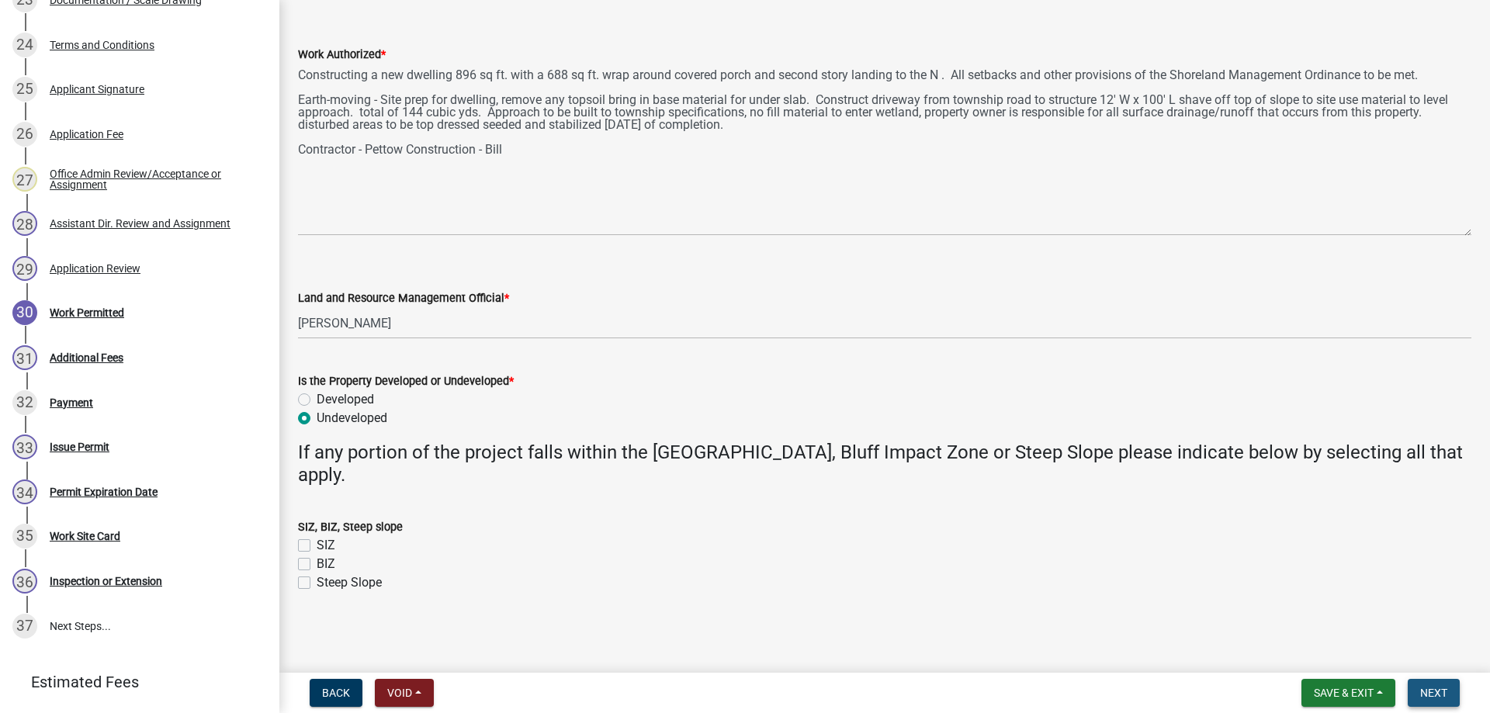
click at [1442, 690] on span "Next" at bounding box center [1433, 693] width 27 height 12
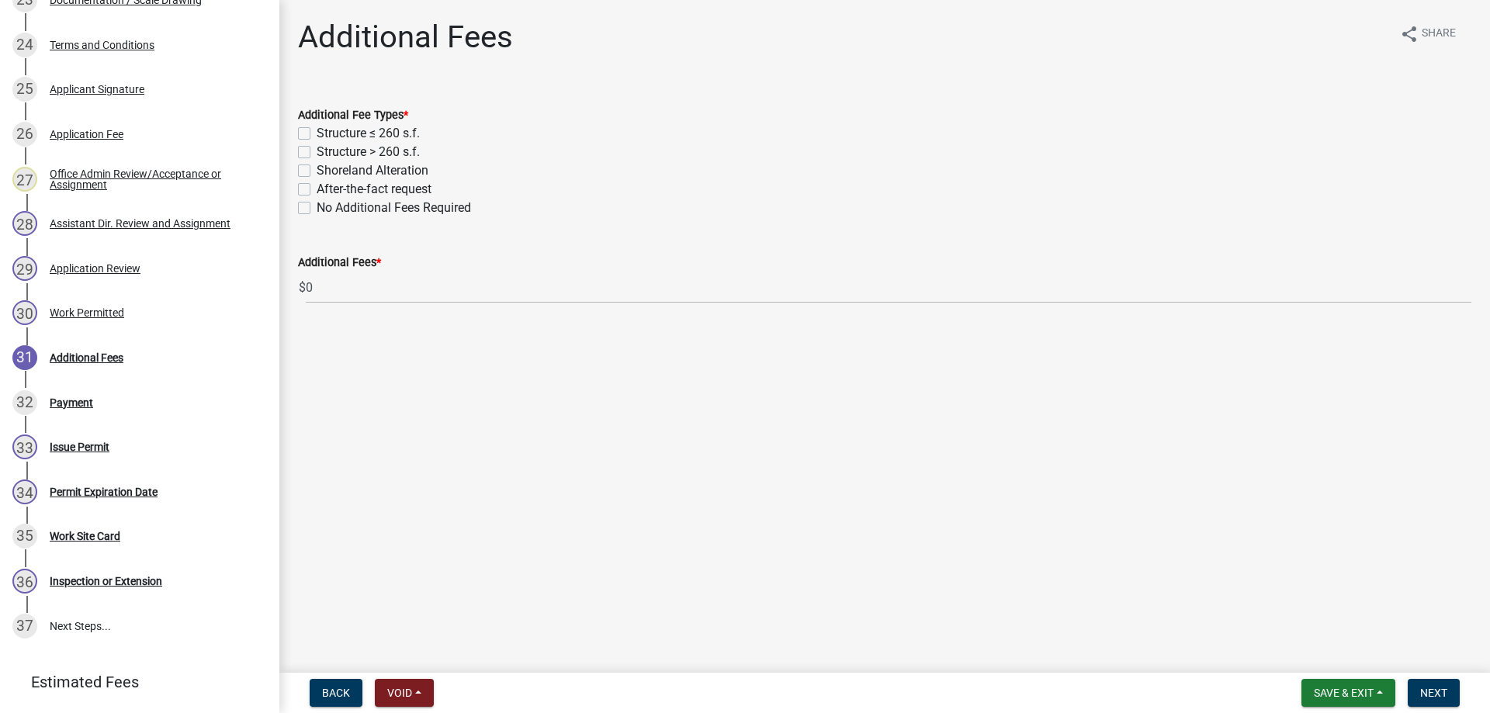
click at [317, 152] on label "Structure > 260 s.f." at bounding box center [368, 152] width 103 height 19
click at [317, 152] on input "Structure > 260 s.f." at bounding box center [322, 148] width 10 height 10
checkbox input "true"
checkbox input "false"
checkbox input "true"
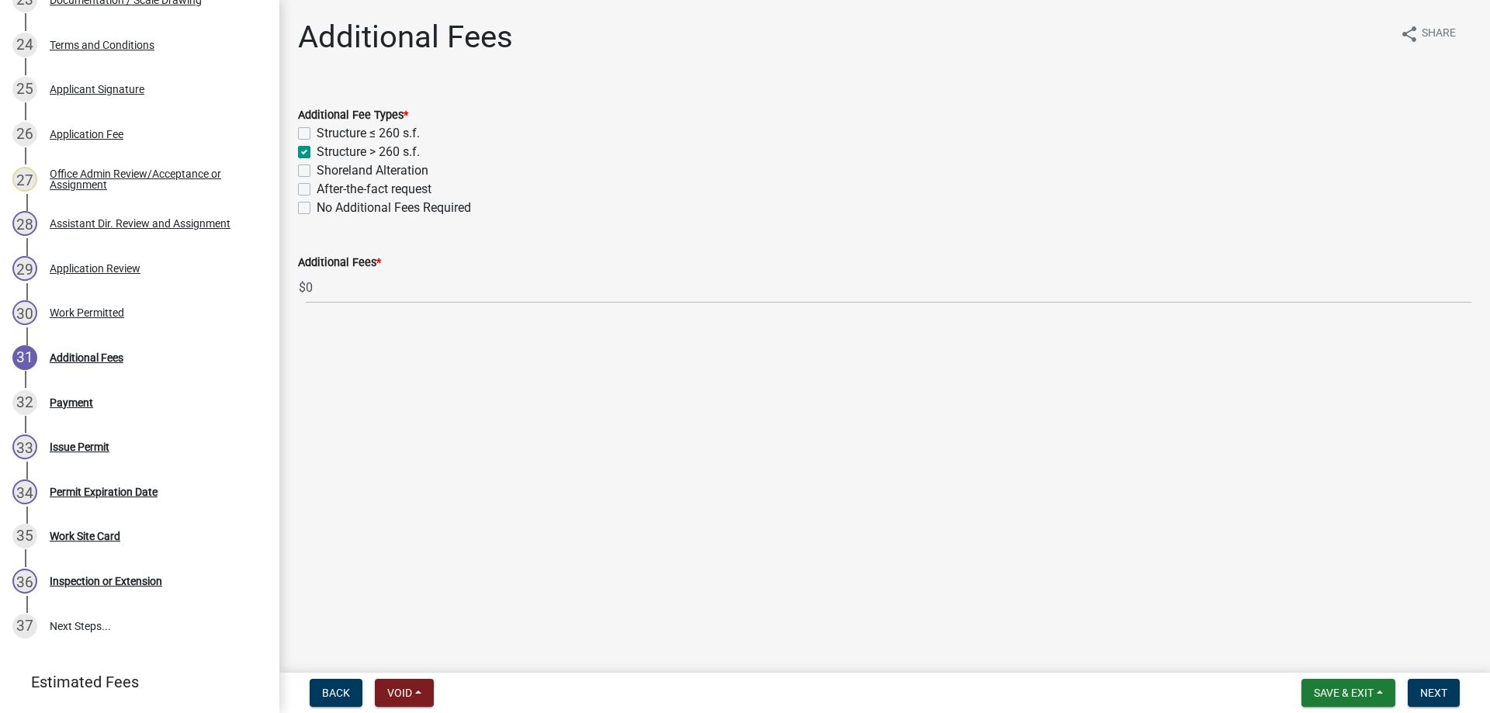
checkbox input "false"
click at [317, 171] on label "Shoreland Alteration" at bounding box center [373, 170] width 112 height 19
click at [317, 171] on input "Shoreland Alteration" at bounding box center [322, 166] width 10 height 10
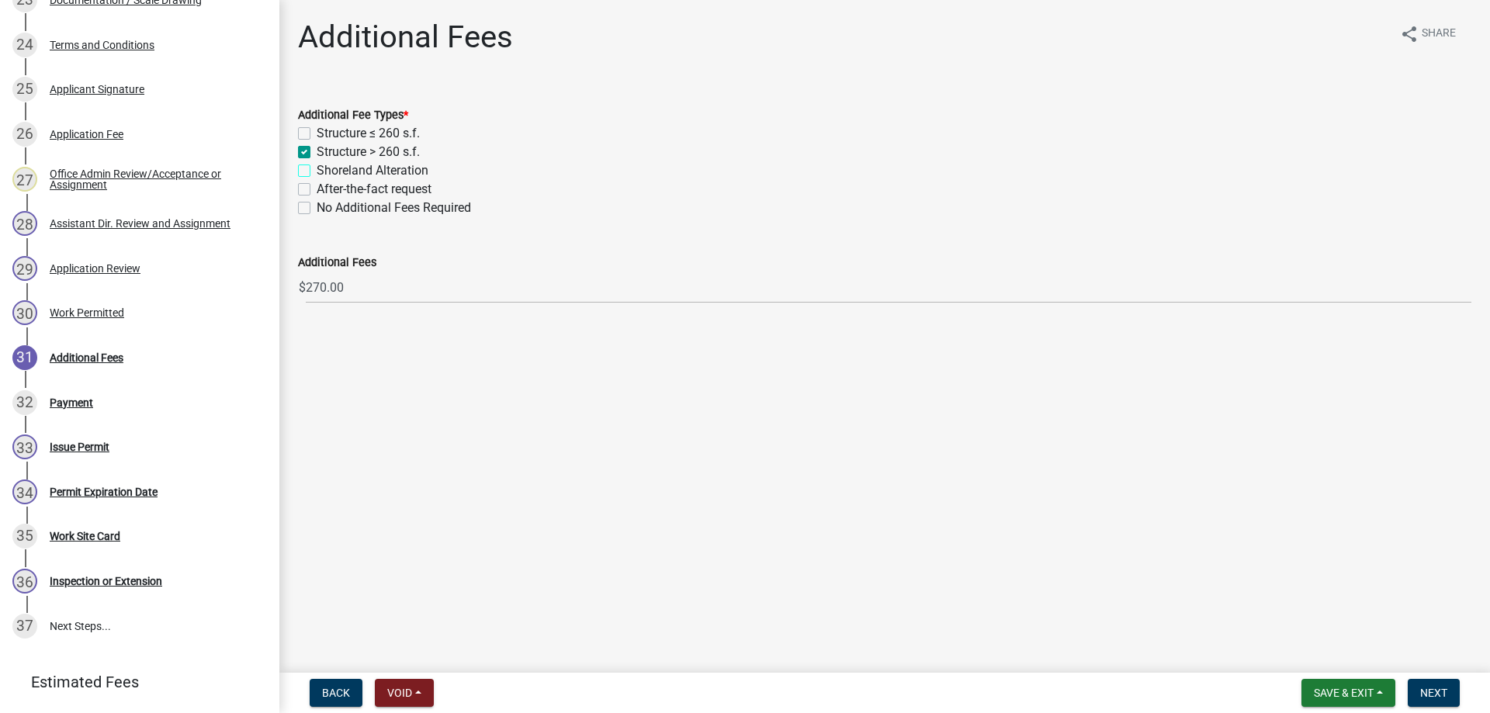
checkbox input "true"
checkbox input "false"
checkbox input "true"
checkbox input "false"
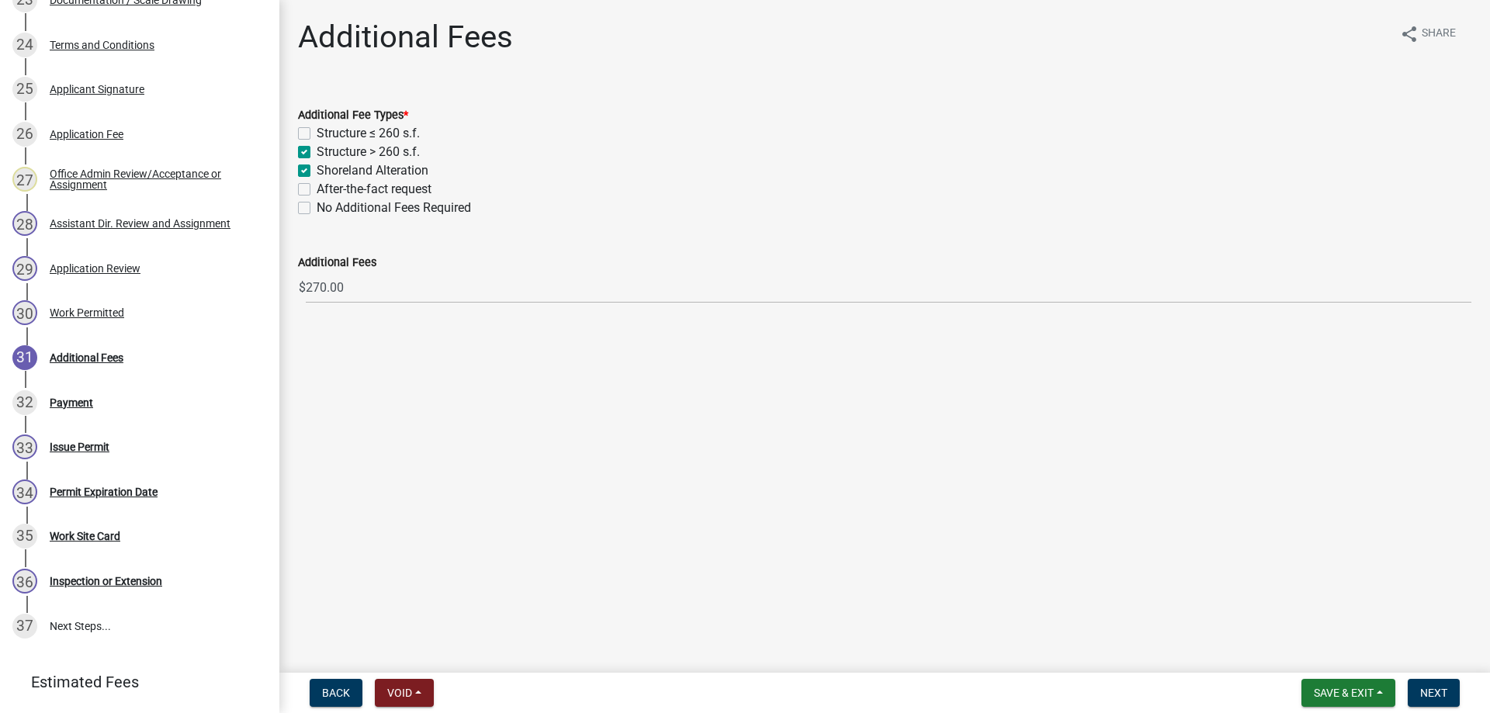
checkbox input "false"
click at [1439, 689] on span "Next" at bounding box center [1433, 693] width 27 height 12
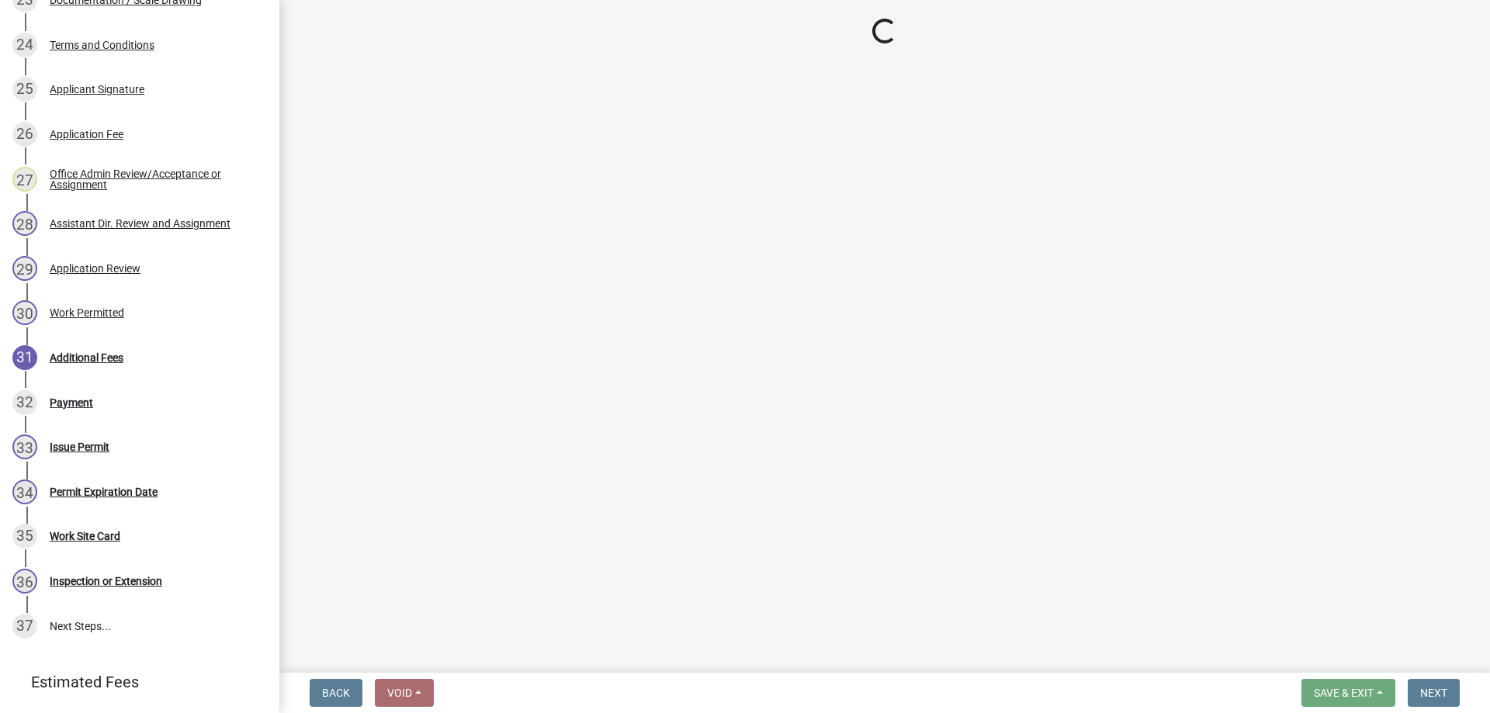
select select "3: 3"
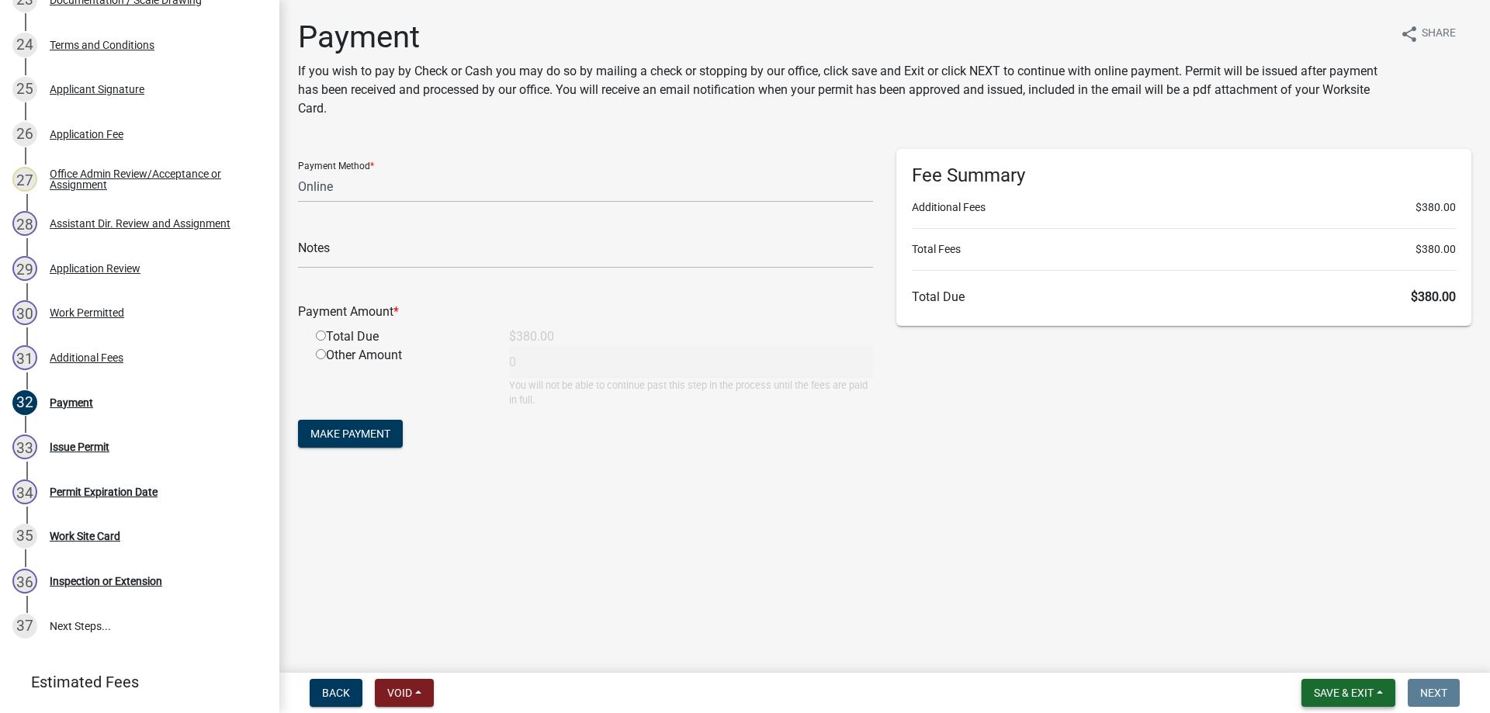
click at [1339, 695] on span "Save & Exit" at bounding box center [1344, 693] width 60 height 12
click at [1300, 654] on button "Save & Exit" at bounding box center [1333, 652] width 124 height 37
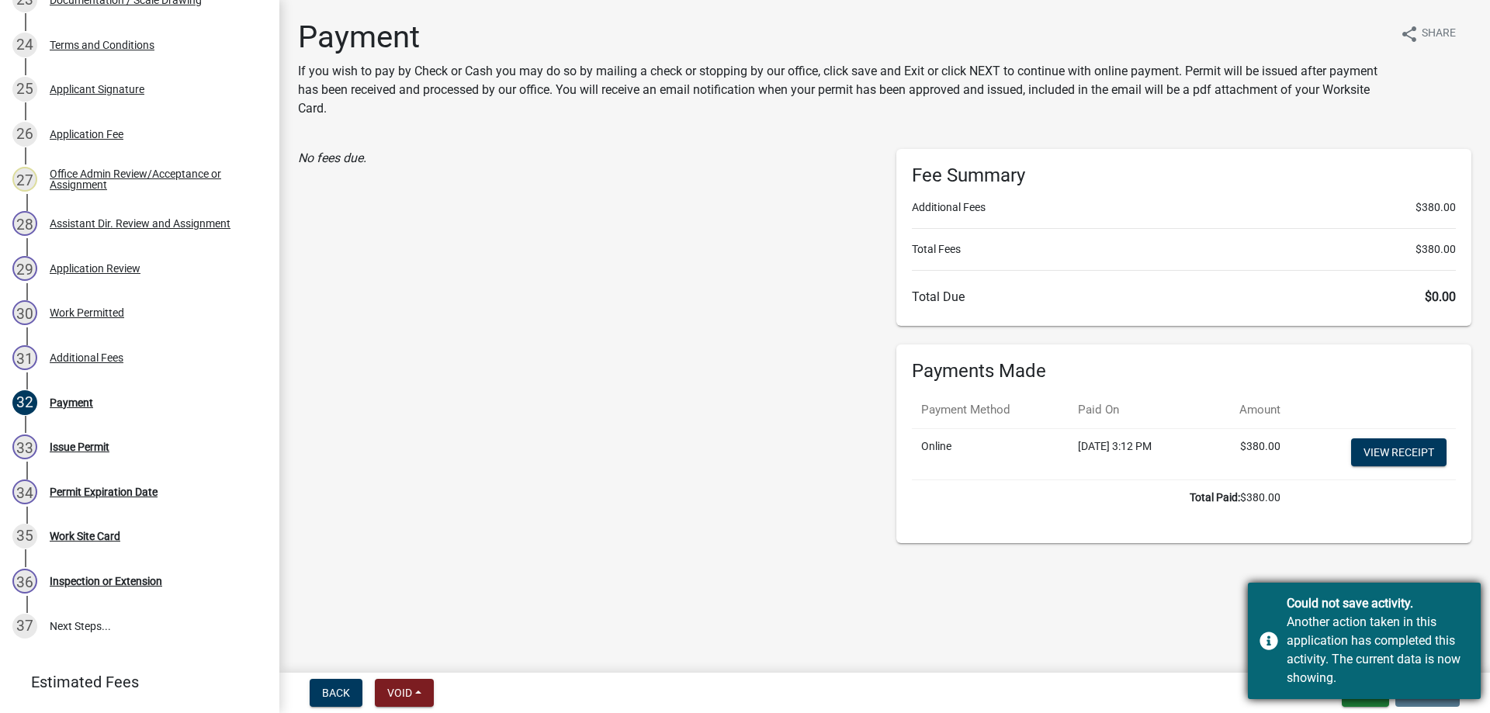
click at [1280, 638] on div "Could not save activity. Another action taken in this application has completed…" at bounding box center [1364, 641] width 233 height 116
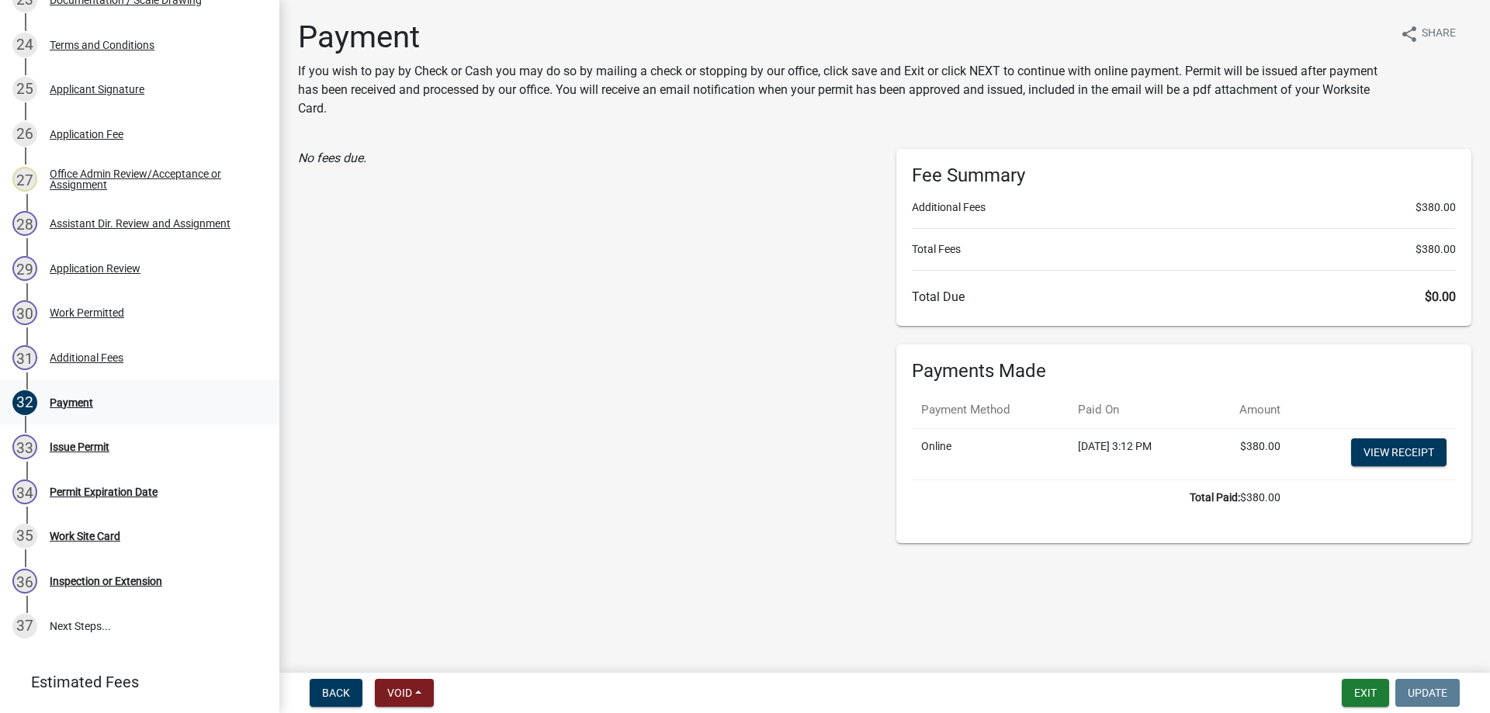
click at [67, 399] on div "Payment" at bounding box center [71, 402] width 43 height 11
click at [1368, 695] on button "Exit" at bounding box center [1365, 693] width 47 height 28
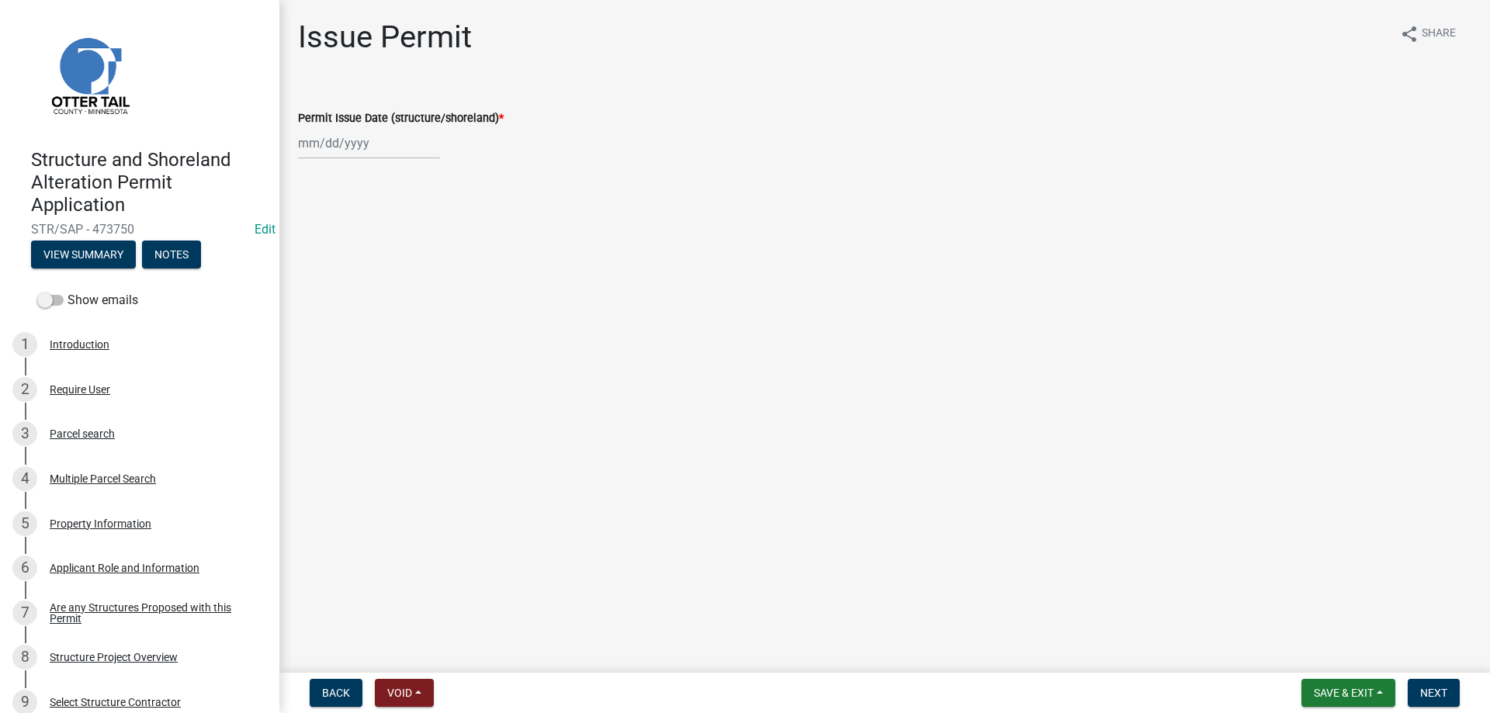
click at [354, 139] on input "Permit Issue Date (structure/shoreland) *" at bounding box center [369, 143] width 142 height 32
select select "9"
select select "2025"
click at [370, 276] on div "17" at bounding box center [363, 275] width 25 height 25
type input "09/17/2025"
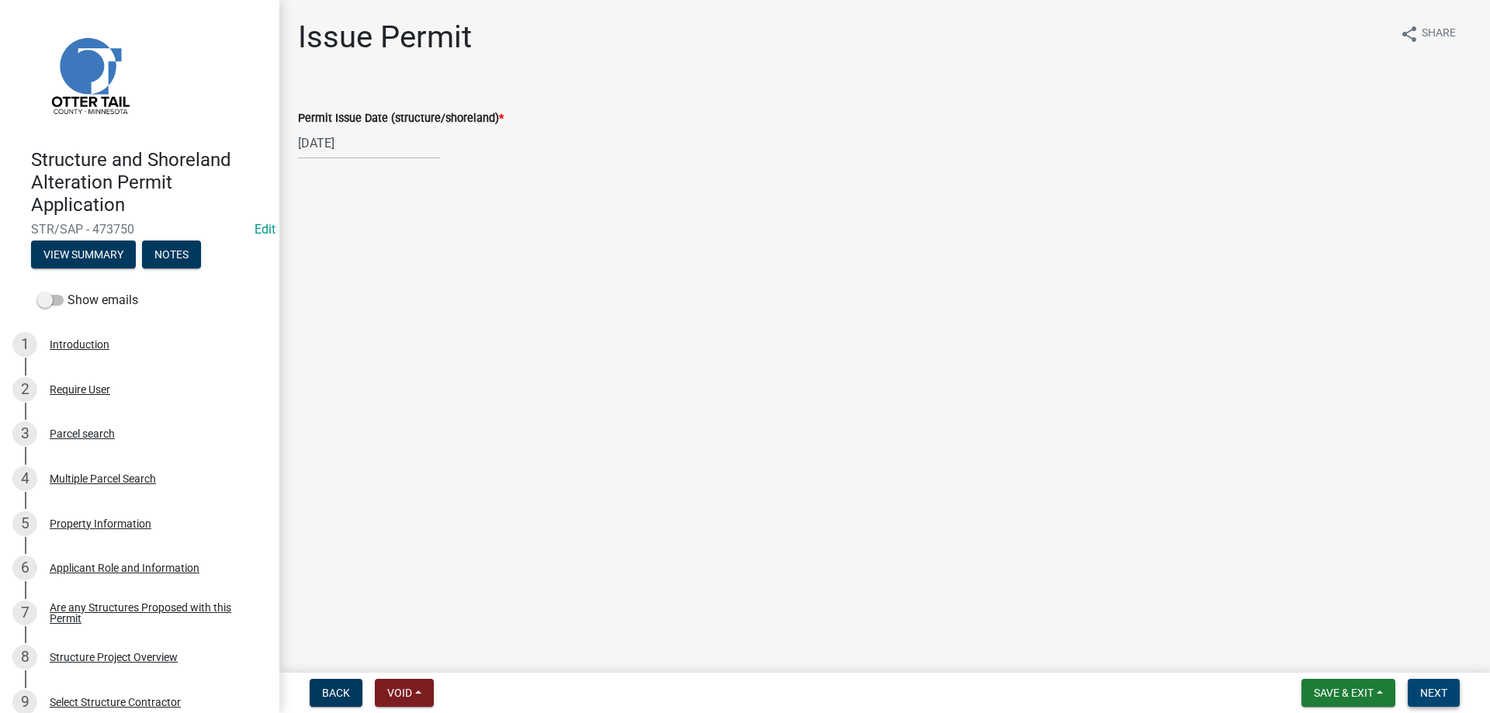
click at [1442, 693] on span "Next" at bounding box center [1433, 693] width 27 height 12
click at [1434, 693] on span "Next" at bounding box center [1433, 693] width 27 height 12
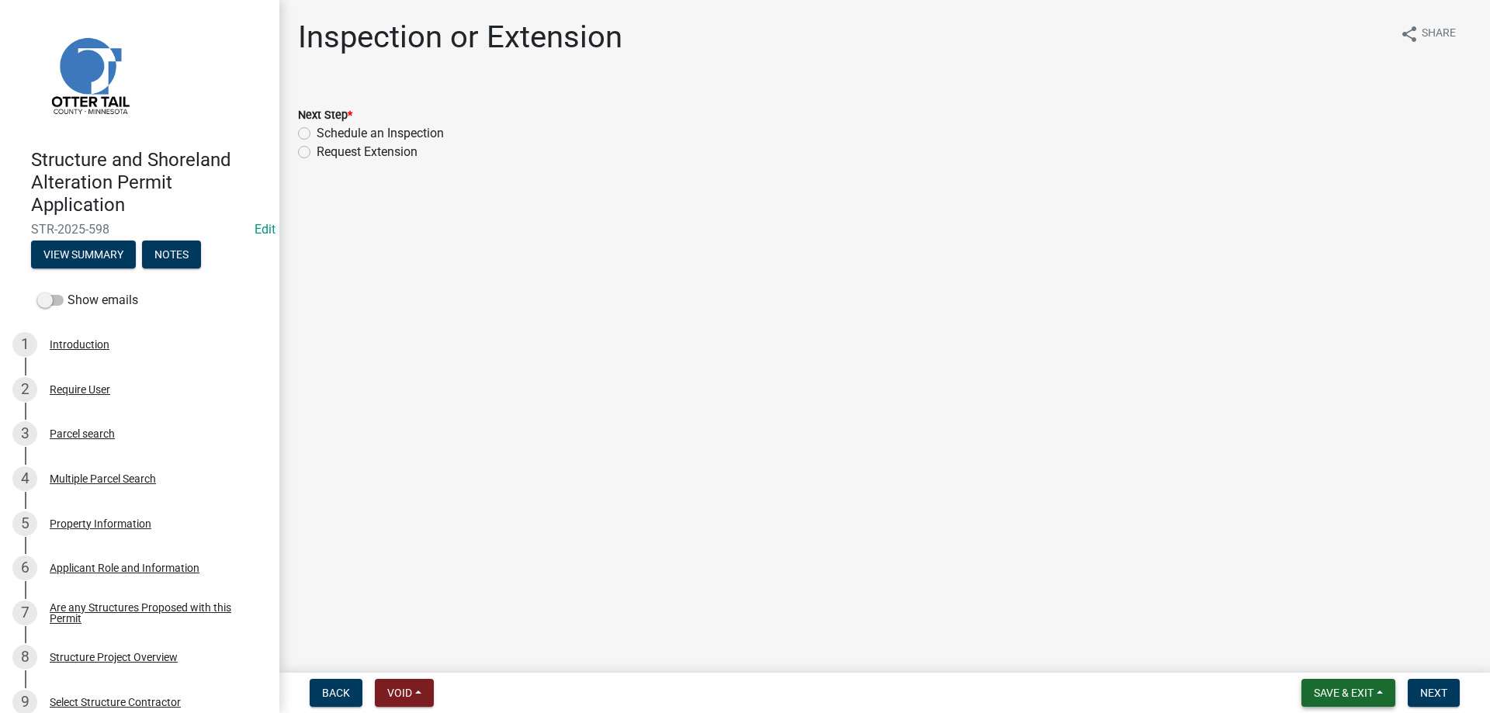
click at [1321, 692] on span "Save & Exit" at bounding box center [1344, 693] width 60 height 12
click at [1310, 663] on button "Save & Exit" at bounding box center [1333, 652] width 124 height 37
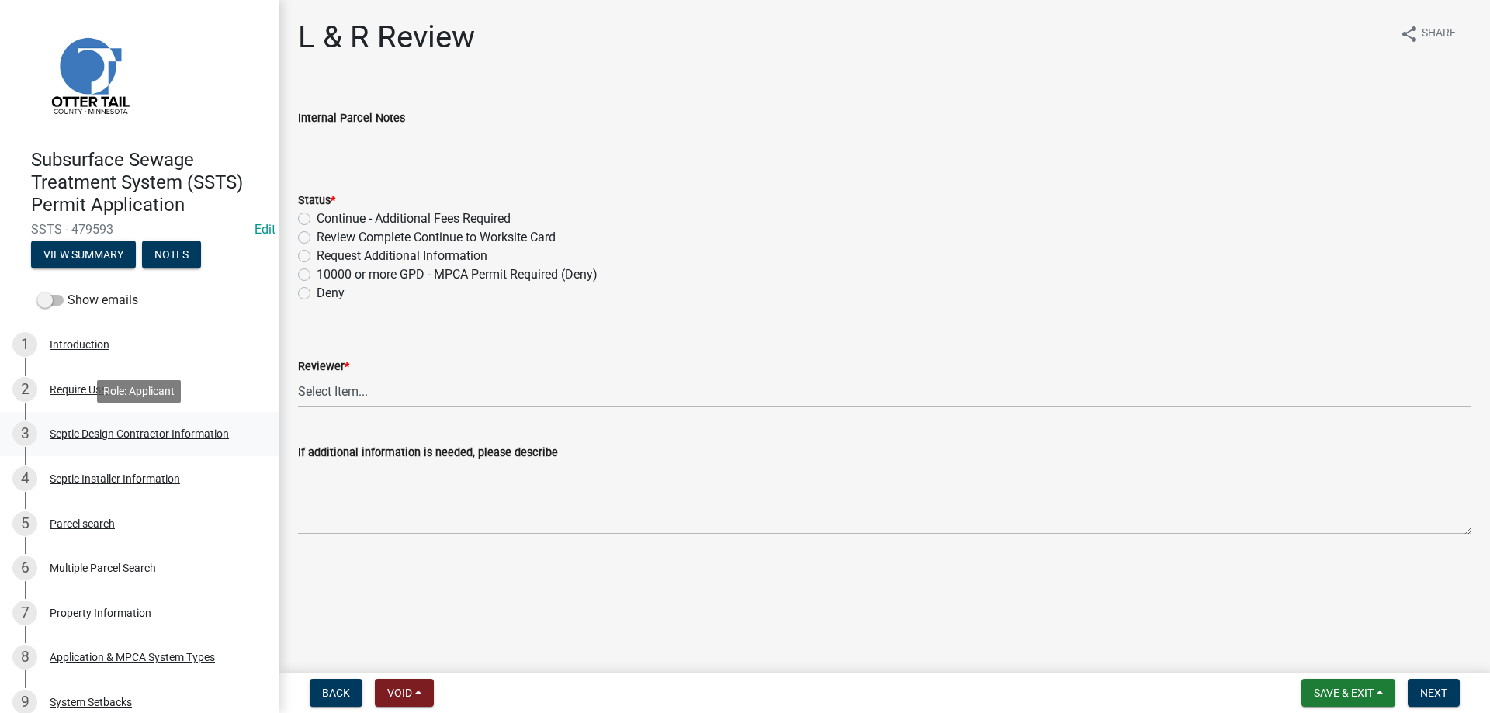
click at [138, 435] on div "Septic Design Contractor Information" at bounding box center [139, 433] width 179 height 11
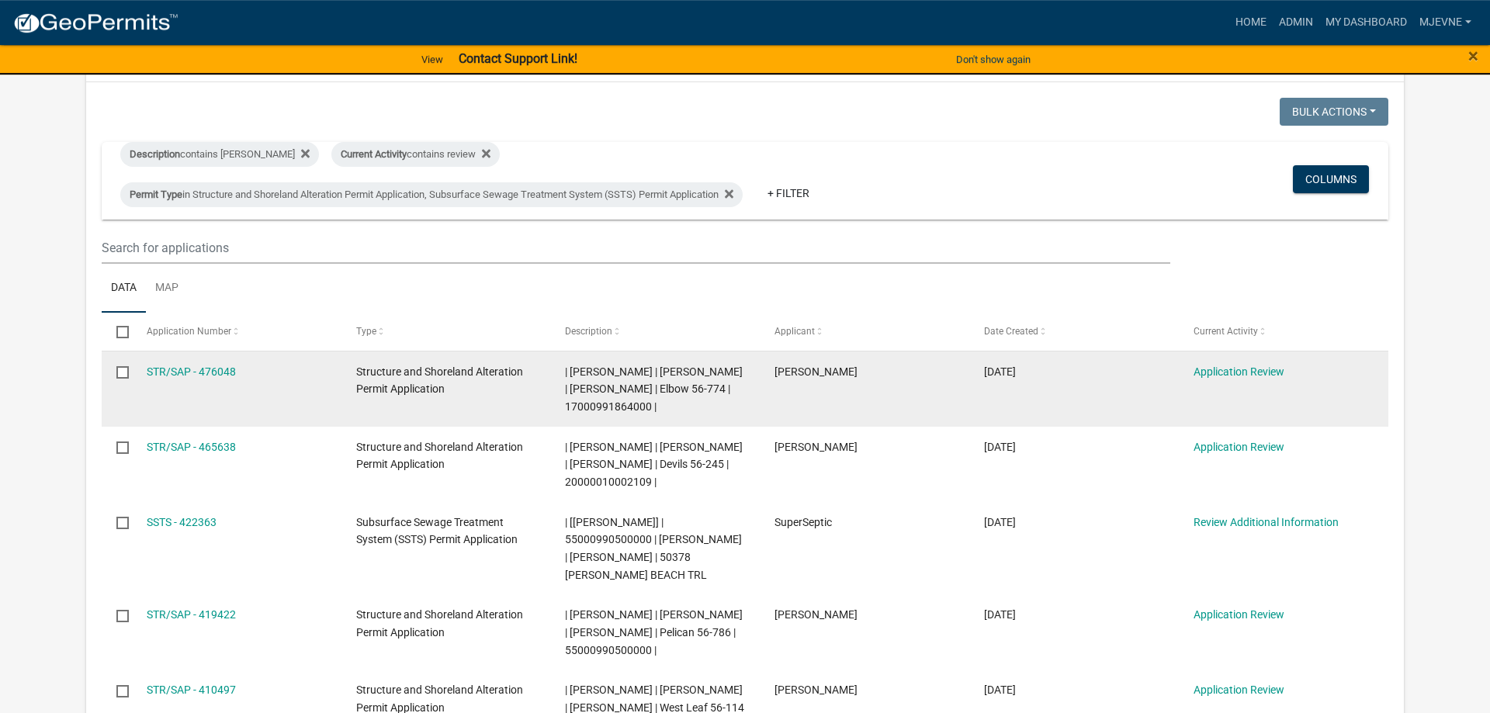
scroll to position [237, 0]
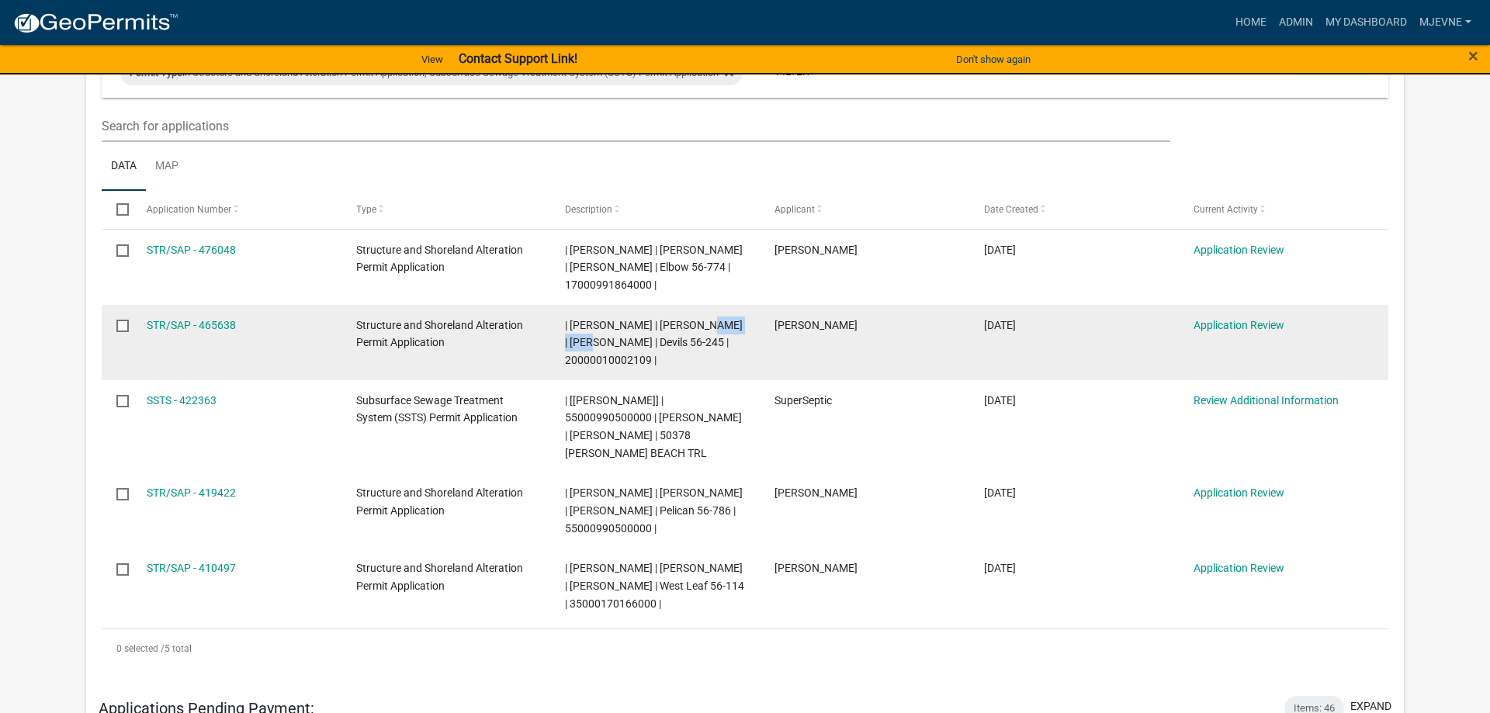
drag, startPoint x: 566, startPoint y: 342, endPoint x: 643, endPoint y: 344, distance: 76.8
click at [643, 344] on span "| [PERSON_NAME] | [PERSON_NAME] | [PERSON_NAME] | Devils 56-245 | 2000001000210…" at bounding box center [654, 343] width 178 height 48
click at [724, 336] on div "| [PERSON_NAME] | [PERSON_NAME] | [PERSON_NAME] | Devils 56-245 | 2000001000210…" at bounding box center [655, 343] width 180 height 53
drag, startPoint x: 567, startPoint y: 358, endPoint x: 717, endPoint y: 359, distance: 149.8
click at [717, 359] on span "| Michelle Jevne | TODD M BAUMGARTNER | CATHY M BAUMGARTNER | Devils 56-245 | 2…" at bounding box center [654, 343] width 178 height 48
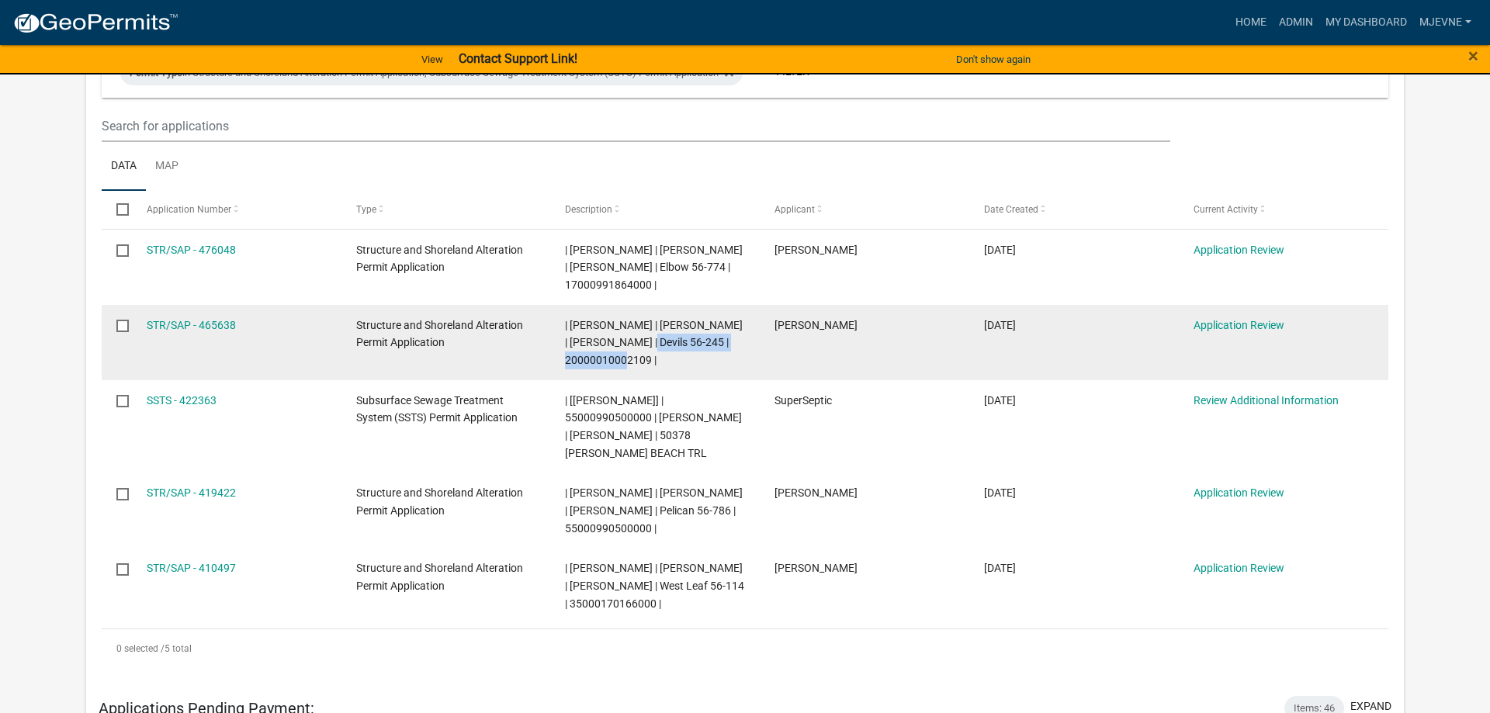
copy span "BAUMGARTNER | Devils 56-245"
click at [776, 365] on datatable-body-cell "Tiffany Bladow" at bounding box center [865, 342] width 210 height 75
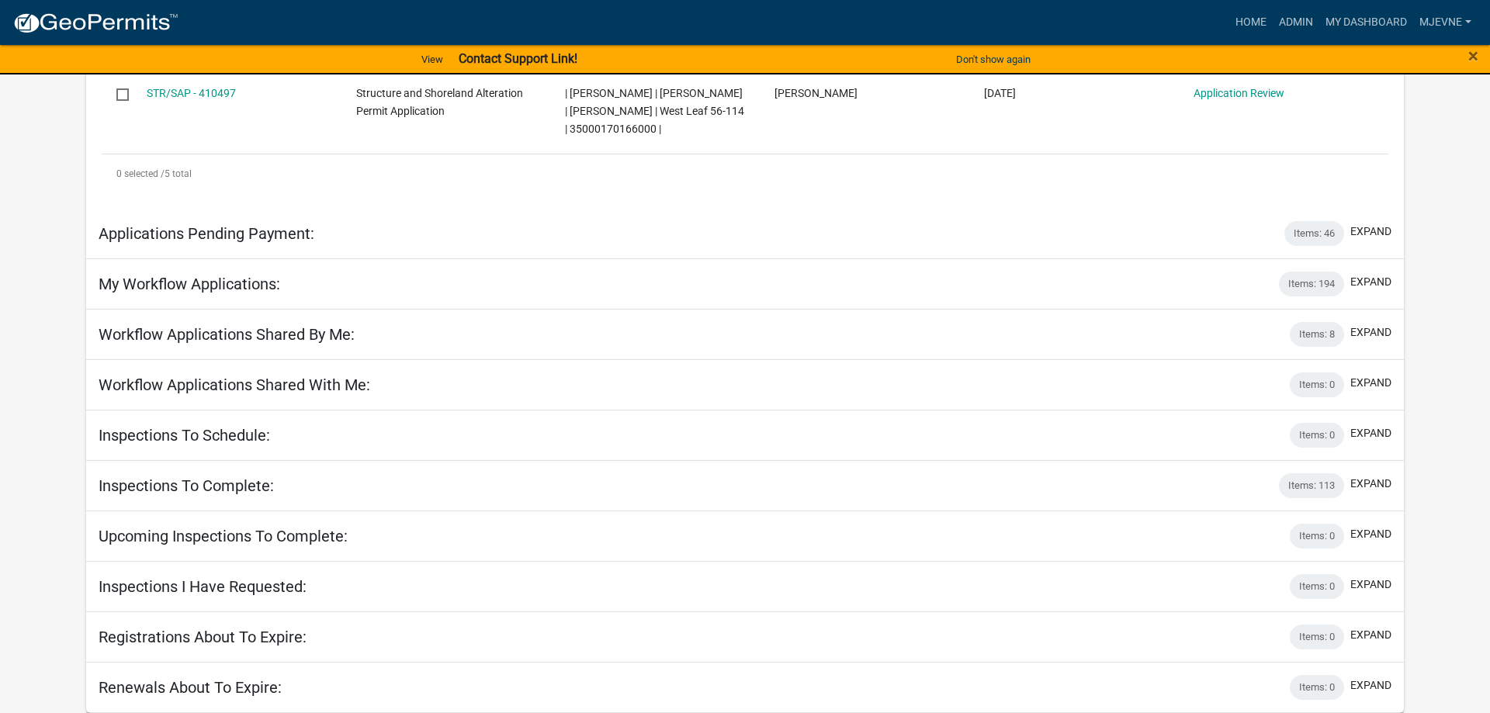
scroll to position [0, 0]
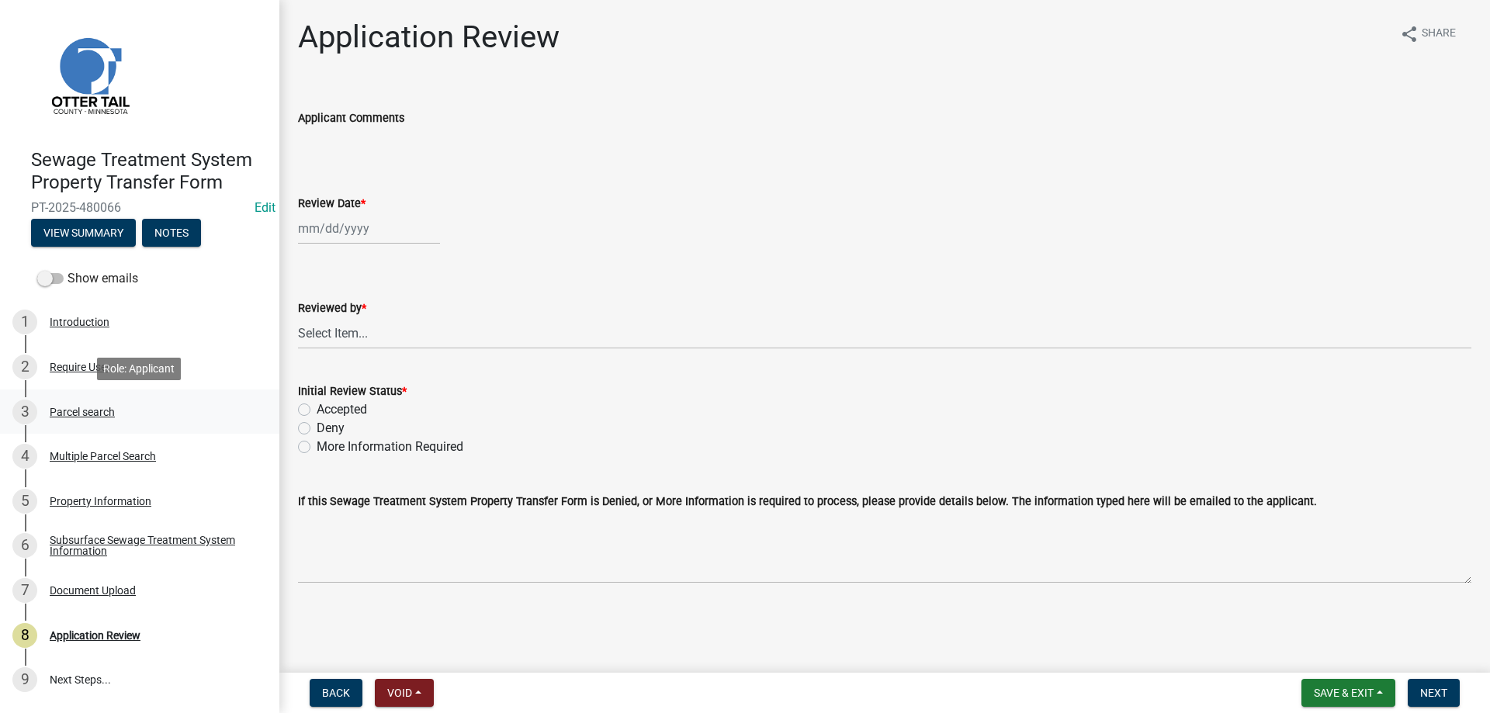
click at [63, 409] on div "Parcel search" at bounding box center [82, 412] width 65 height 11
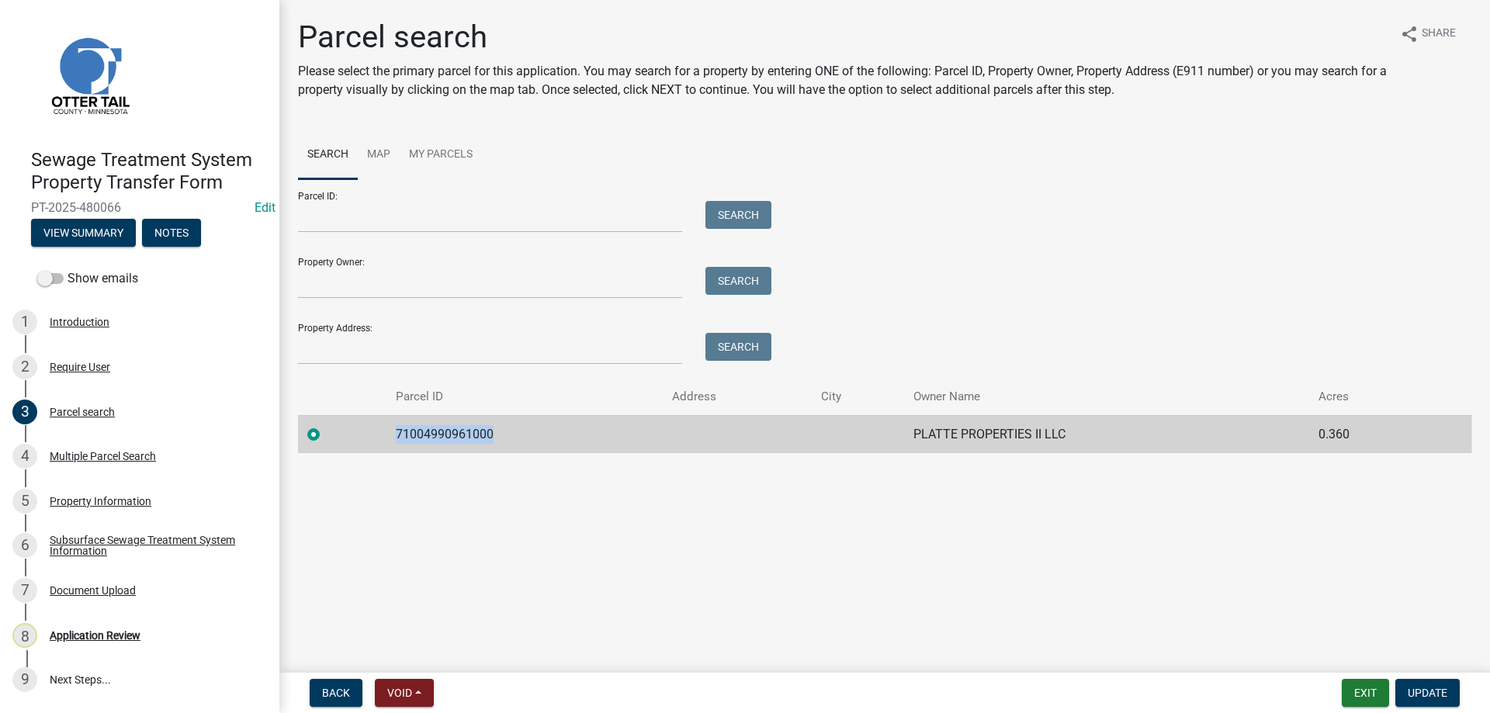
drag, startPoint x: 492, startPoint y: 435, endPoint x: 396, endPoint y: 441, distance: 96.4
click at [396, 441] on td "71004990961000" at bounding box center [524, 434] width 276 height 38
copy td "71004990961000"
click at [87, 455] on div "Multiple Parcel Search" at bounding box center [103, 456] width 106 height 11
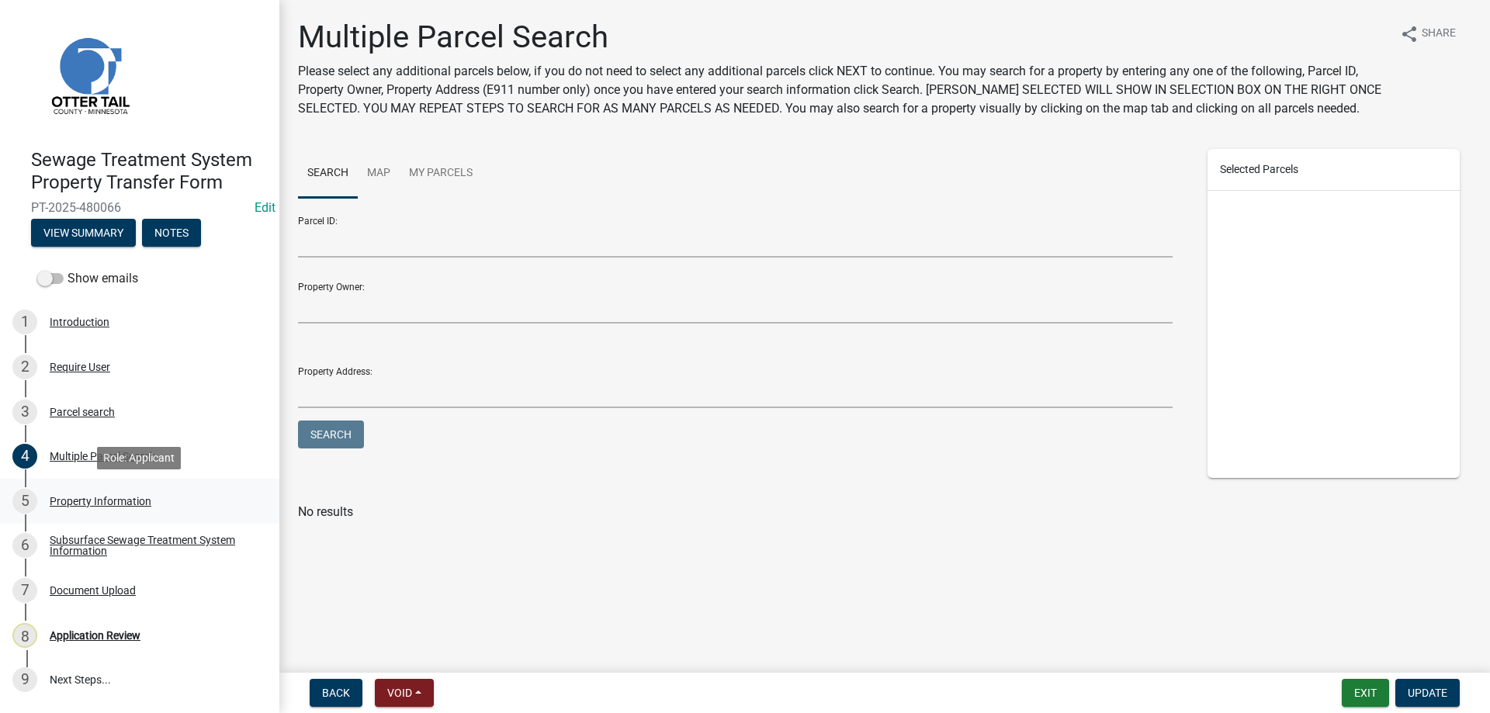
click at [76, 504] on div "Property Information" at bounding box center [101, 501] width 102 height 11
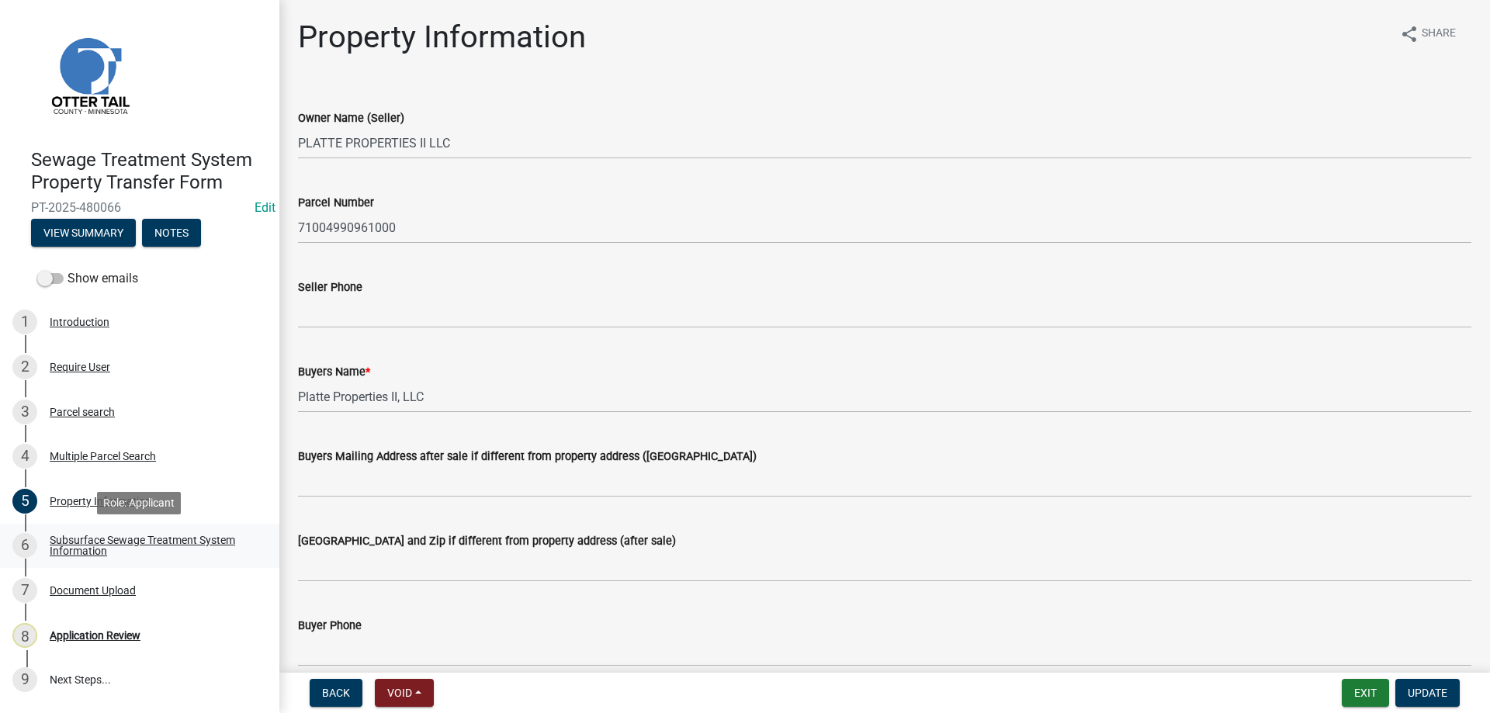
click at [71, 544] on div "Subsurface Sewage Treatment System Information" at bounding box center [152, 546] width 205 height 22
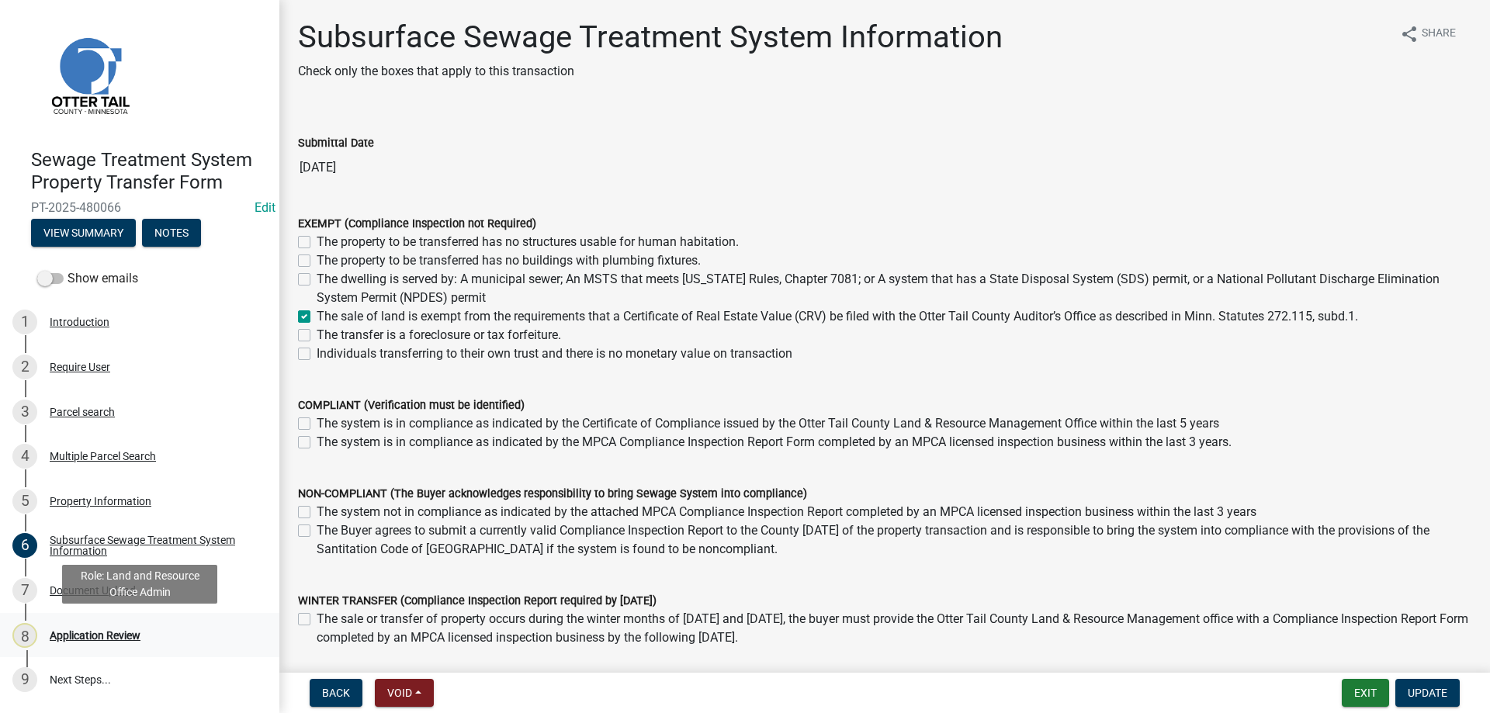
click at [64, 633] on div "Application Review" at bounding box center [95, 635] width 91 height 11
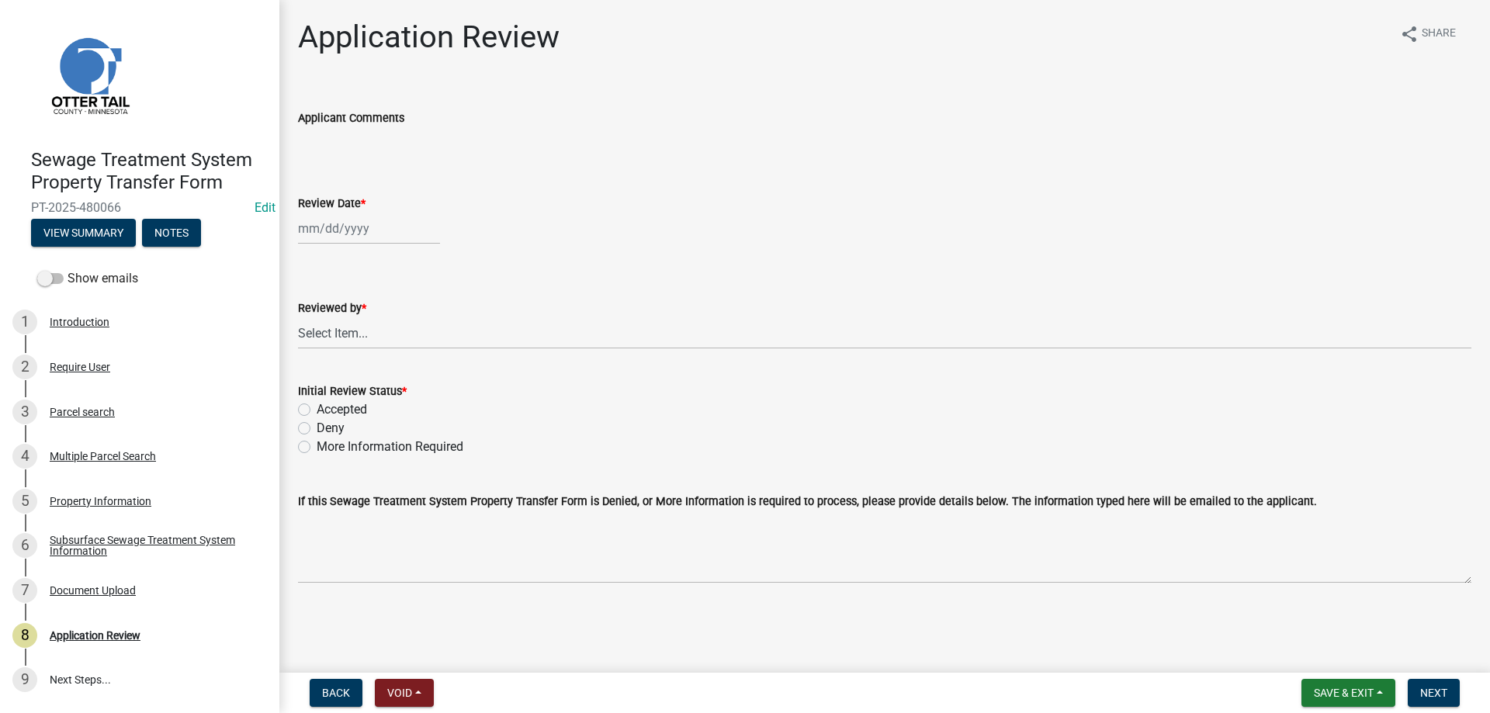
click at [351, 229] on input "Review Date *" at bounding box center [369, 229] width 142 height 32
select select "9"
select select "2025"
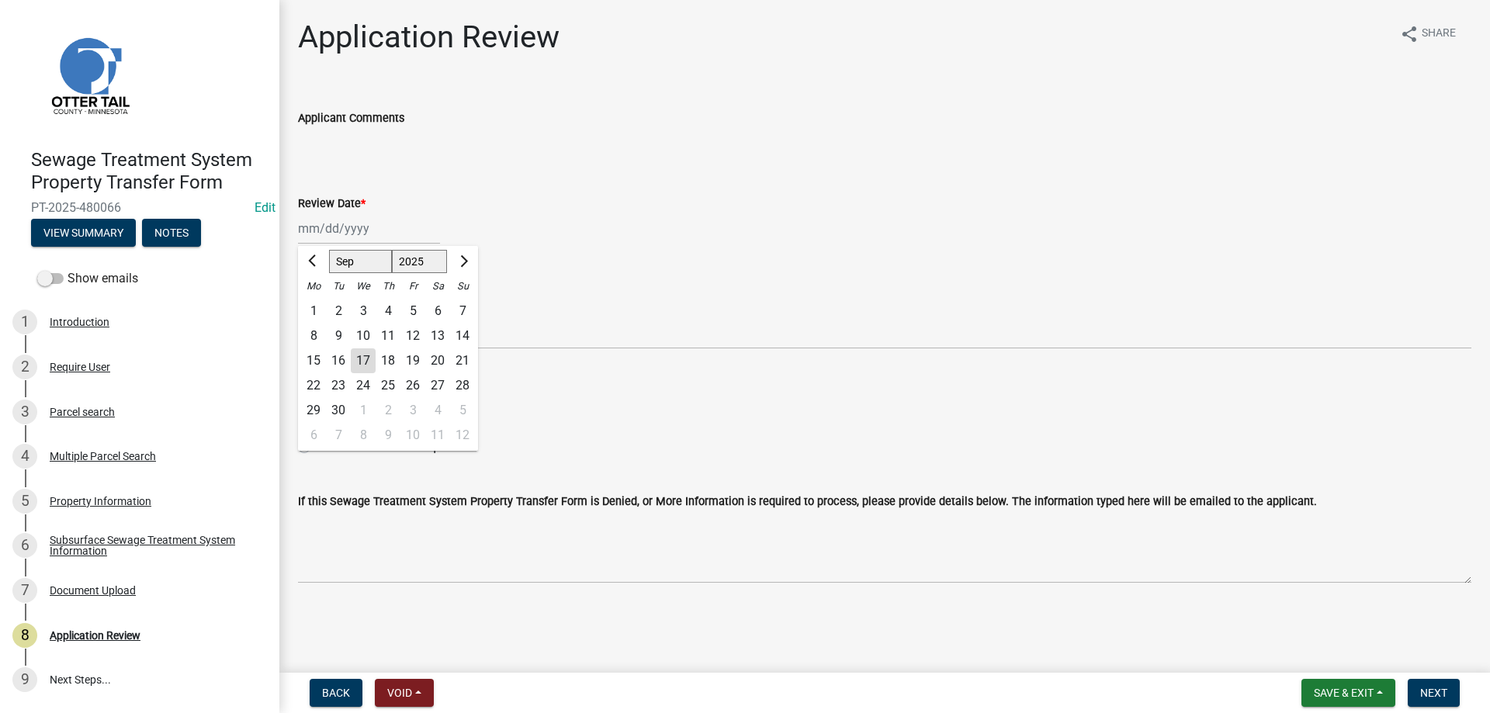
click at [365, 362] on div "17" at bounding box center [363, 360] width 25 height 25
type input "[DATE]"
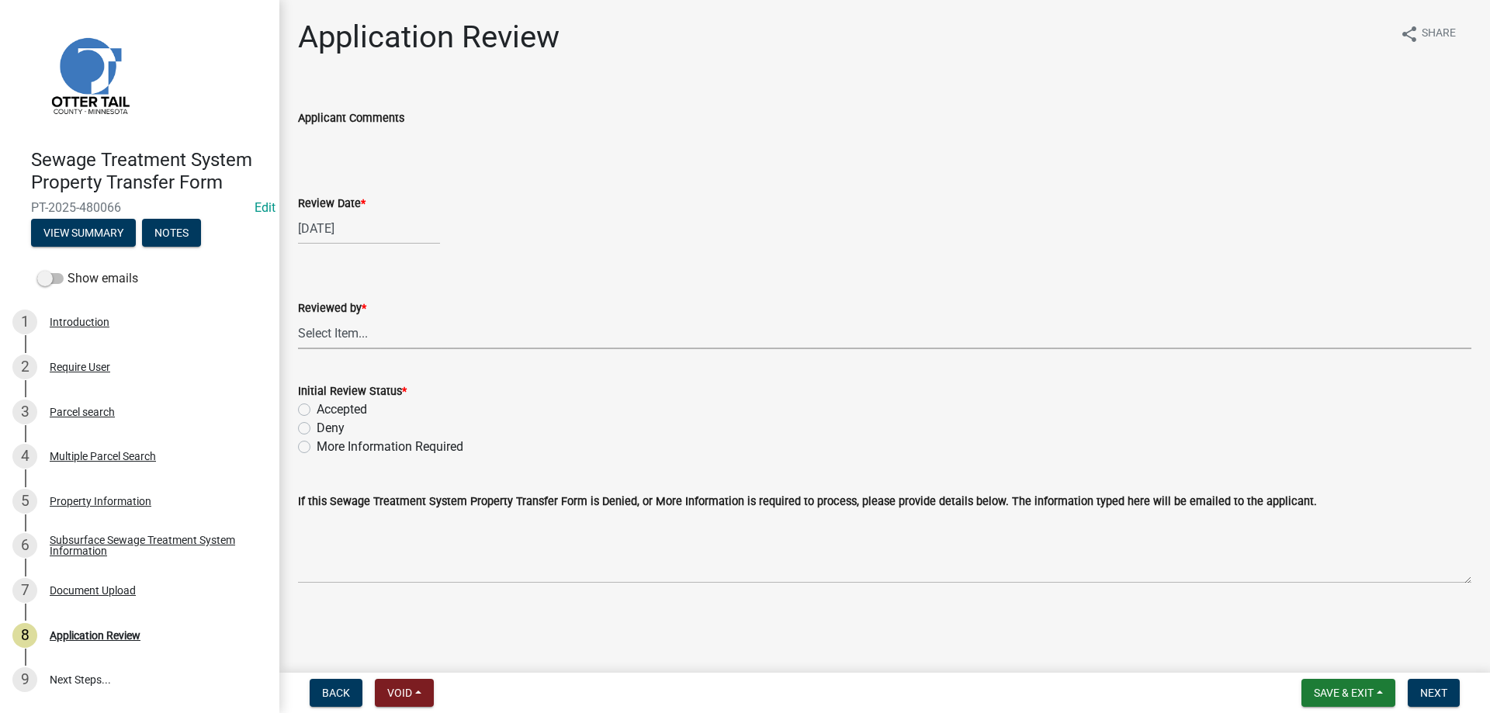
click at [298, 317] on select "Select Item... [PERSON_NAME] [PERSON_NAME] [PERSON_NAME] [PERSON_NAME] [PERSON_…" at bounding box center [884, 333] width 1173 height 32
click option "[PERSON_NAME]" at bounding box center [0, 0] width 0 height 0
select select "b4c12476-3918-4c31-b34d-126d47b866fd"
click at [317, 408] on label "Accepted" at bounding box center [342, 409] width 50 height 19
click at [317, 408] on input "Accepted" at bounding box center [322, 405] width 10 height 10
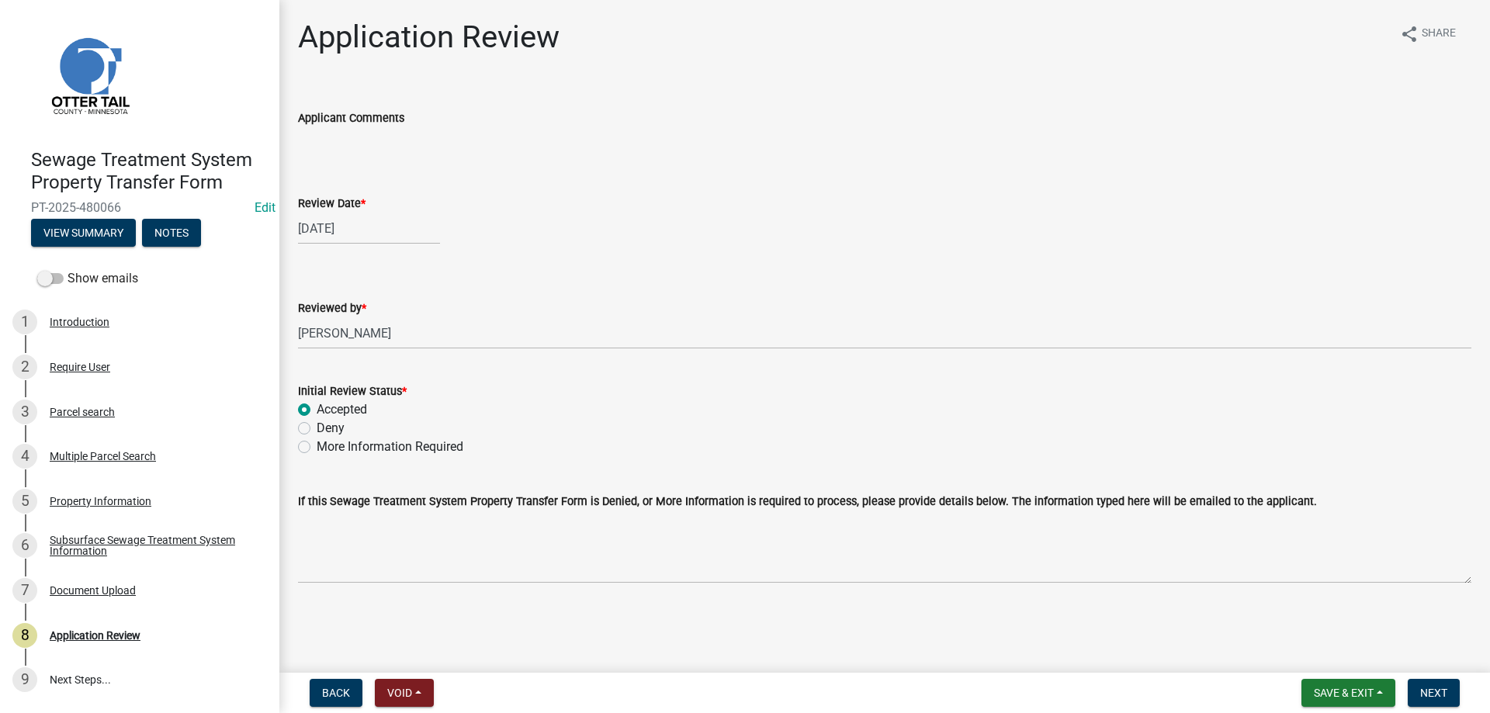
radio input "true"
click at [1429, 694] on span "Next" at bounding box center [1433, 693] width 27 height 12
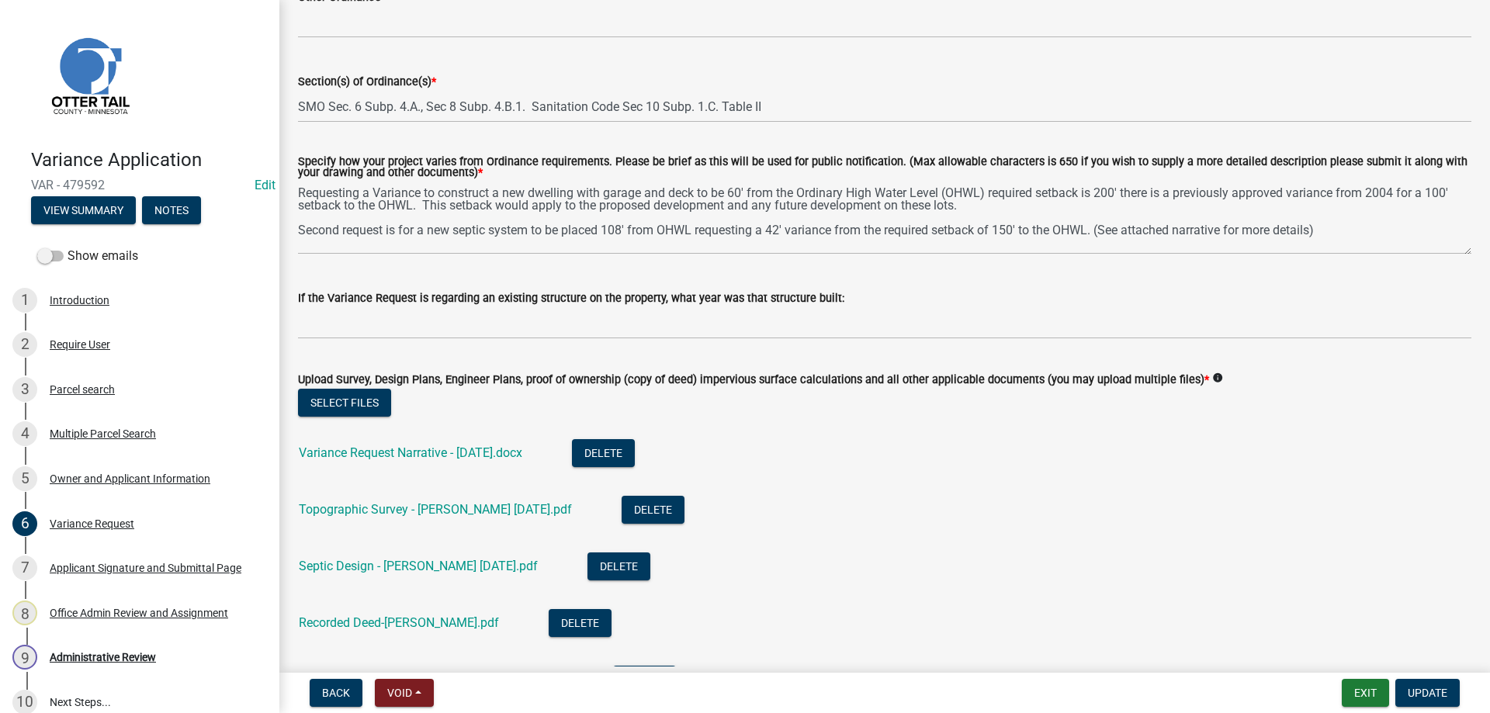
scroll to position [354, 0]
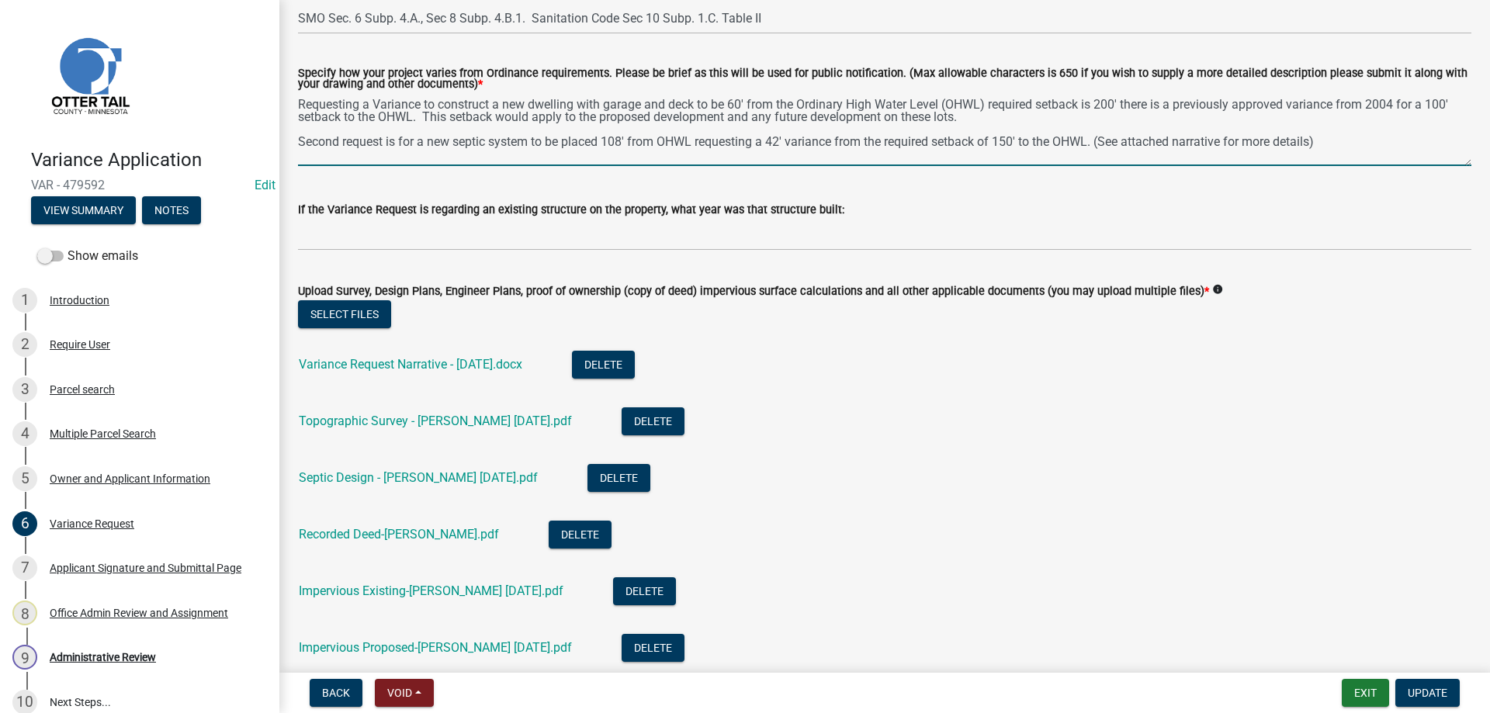
click at [1356, 145] on textarea "Requesting a Variance to construct a new dwelling with garage and deck to be 60…" at bounding box center [884, 129] width 1173 height 73
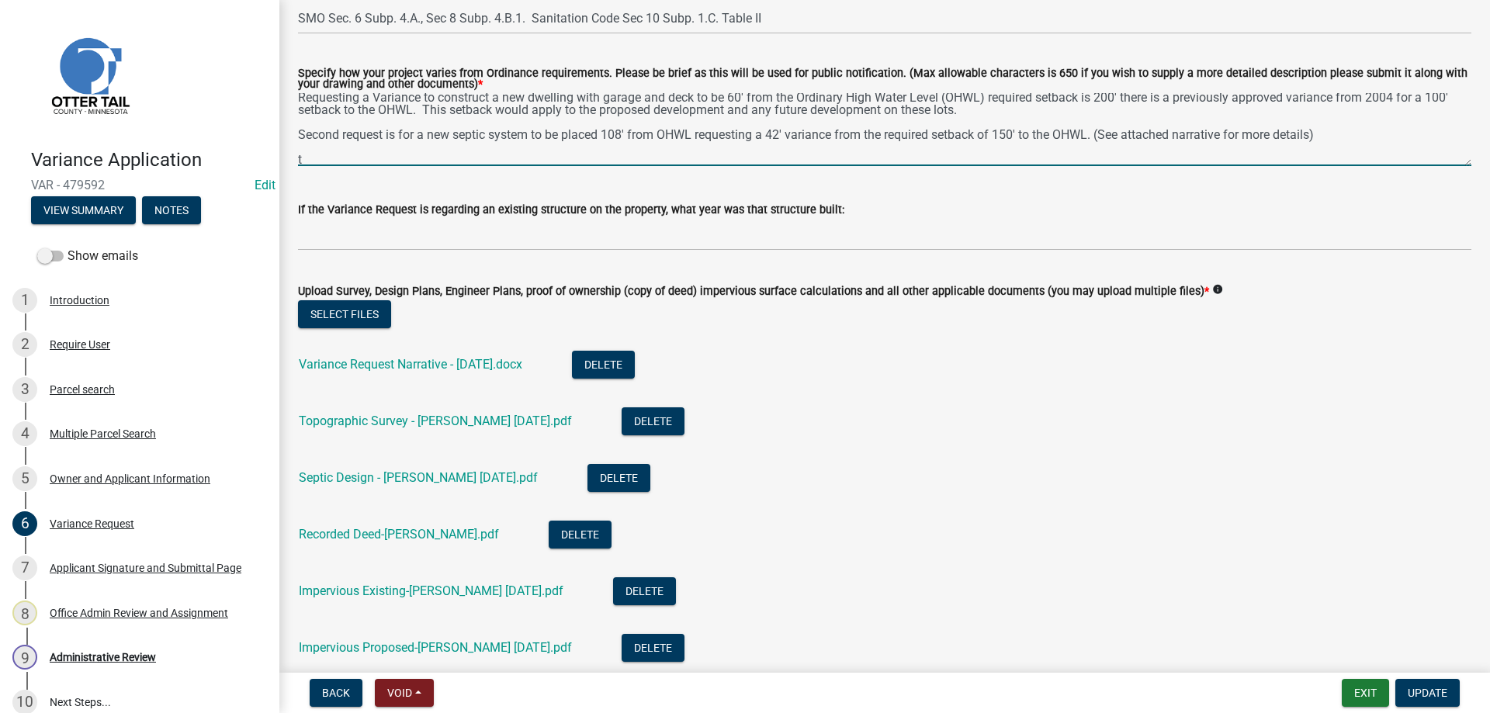
scroll to position [9, 0]
type textarea "Requesting a Variance to construct a new dwelling with garage and deck to be 60…"
click at [1367, 691] on button "Exit" at bounding box center [1365, 693] width 47 height 28
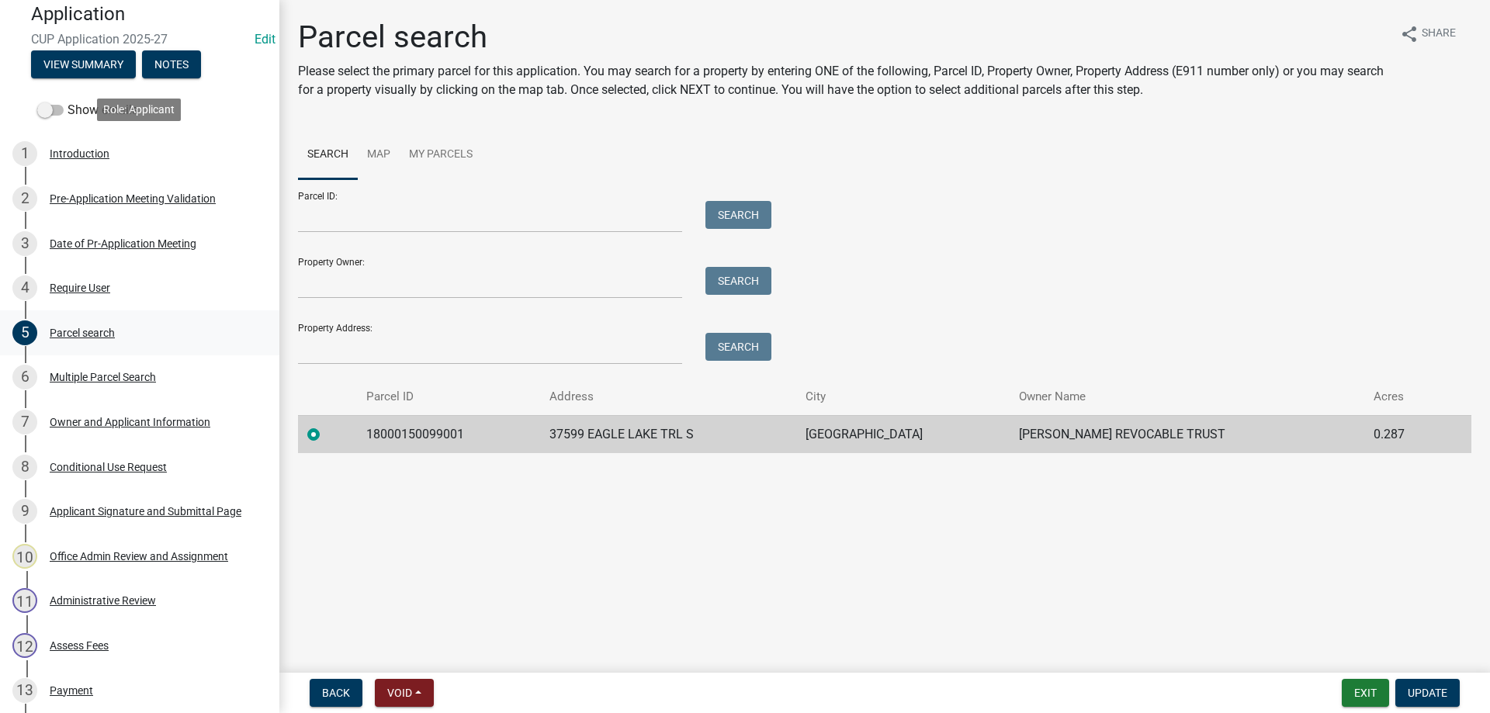
scroll to position [396, 0]
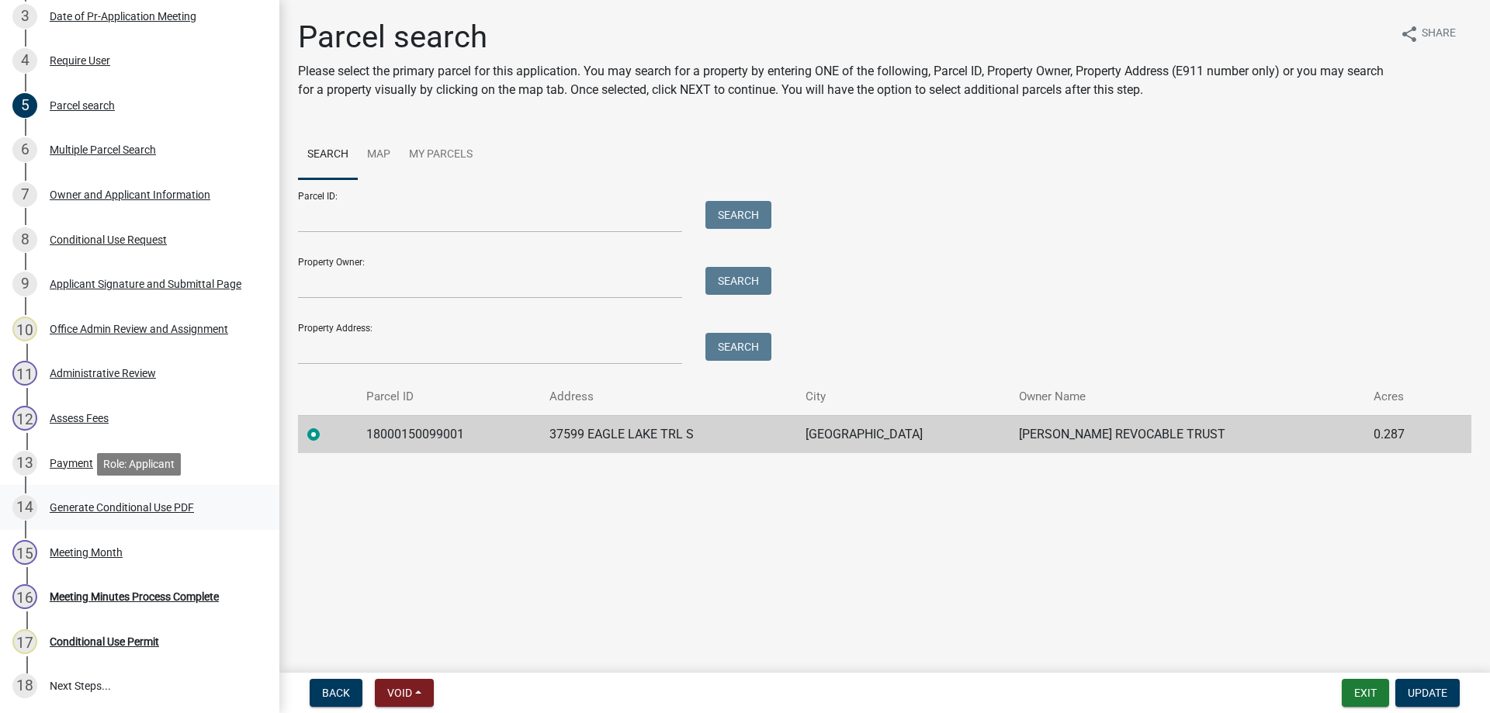
click at [117, 509] on div "Generate Conditional Use PDF" at bounding box center [122, 507] width 144 height 11
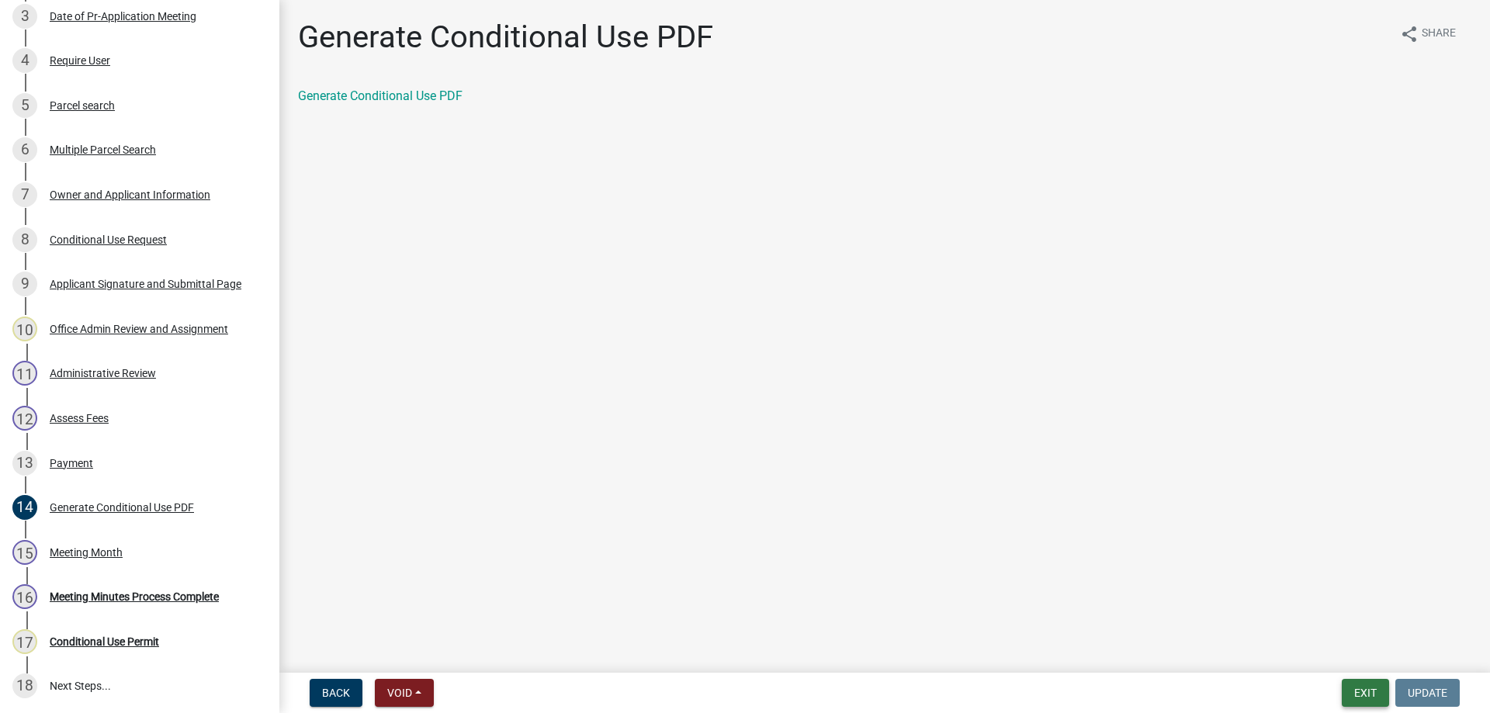
click at [1357, 689] on button "Exit" at bounding box center [1365, 693] width 47 height 28
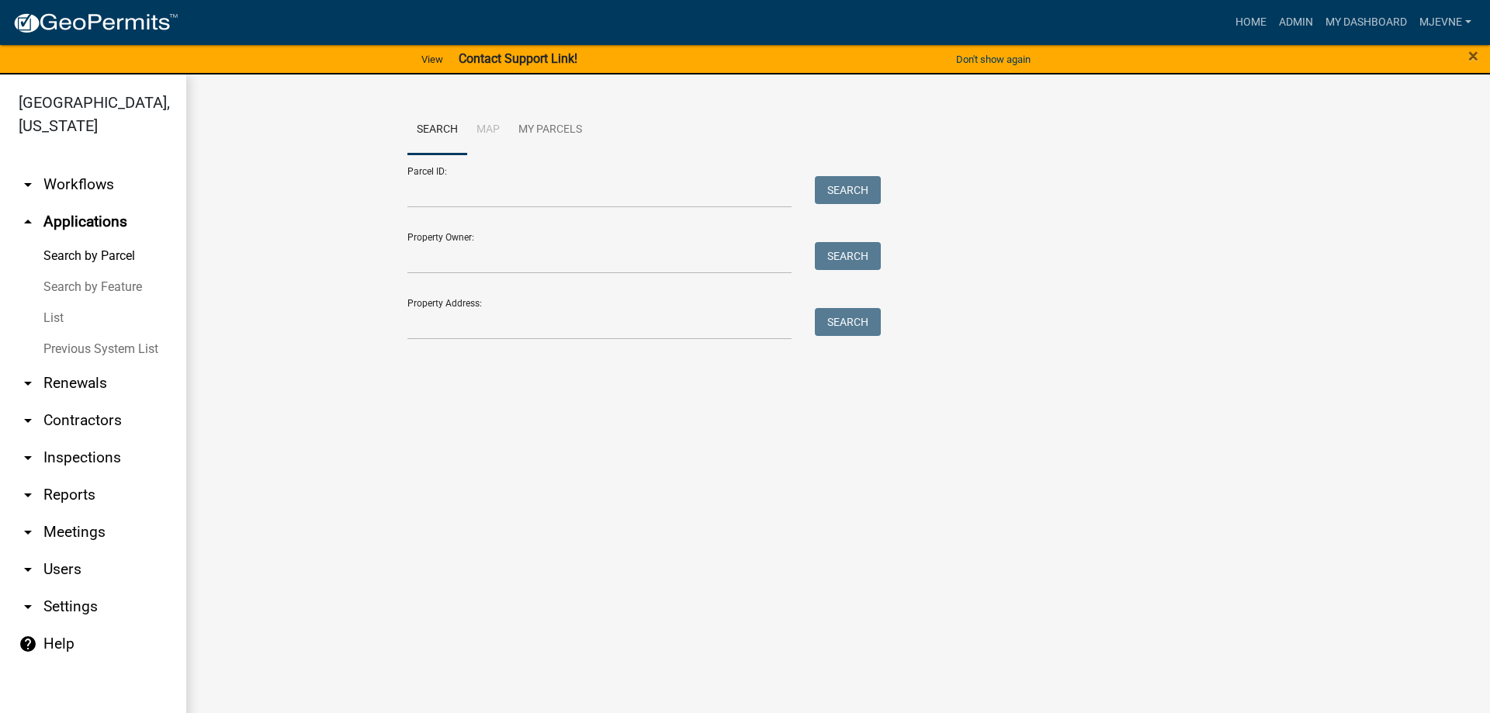
click at [554, 601] on main "Search Map My Parcels Parcel ID: Search Property Owner: Search Property Address…" at bounding box center [838, 402] width 1304 height 657
click at [1439, 27] on link "MJevne" at bounding box center [1445, 22] width 64 height 29
click at [1374, 201] on link "Logout" at bounding box center [1411, 188] width 133 height 37
